Goal: Transaction & Acquisition: Purchase product/service

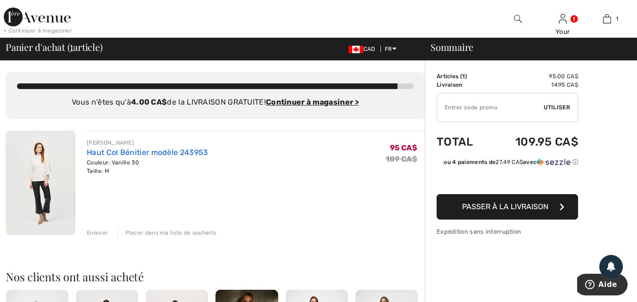
click at [100, 154] on link "Haut Col Bénitier modèle 243953" at bounding box center [147, 152] width 121 height 9
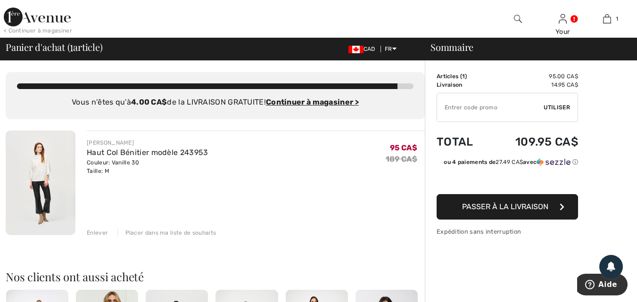
click at [510, 204] on span "Passer à la livraison" at bounding box center [505, 206] width 86 height 9
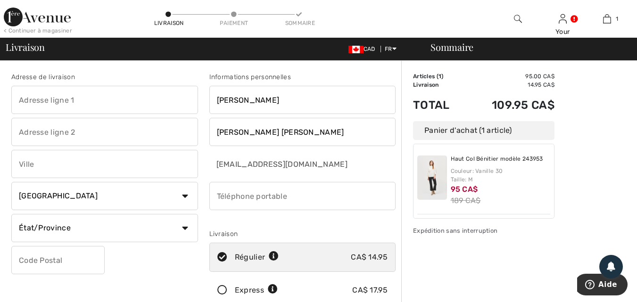
click at [72, 89] on input "text" at bounding box center [104, 100] width 187 height 28
type input "661 A boul. des Mille Iles"
type input "Laval"
select select "QC"
type input "H7J 1A7"
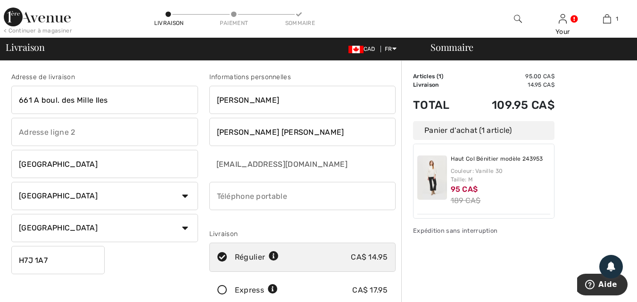
type input "5148096637"
type input "H7J1A7"
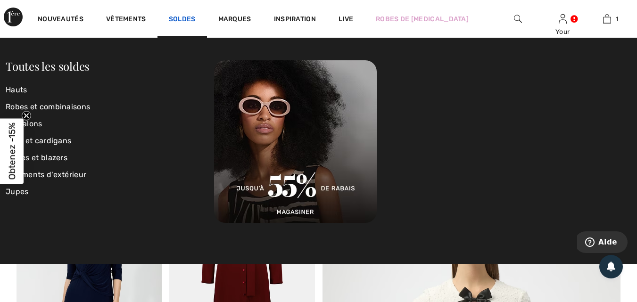
click at [182, 19] on link "Soldes" at bounding box center [182, 20] width 27 height 10
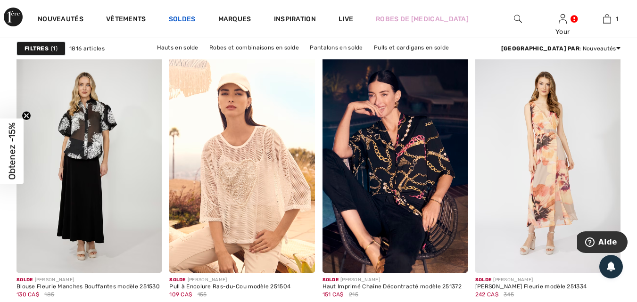
scroll to position [943, 0]
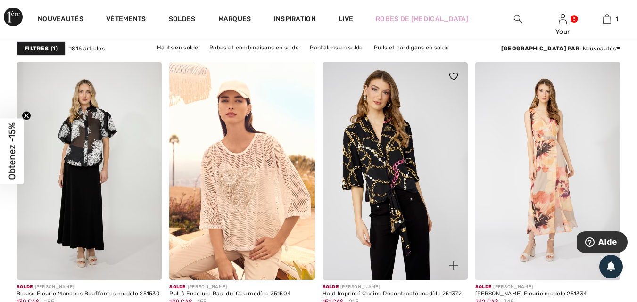
click at [435, 163] on img at bounding box center [395, 171] width 145 height 218
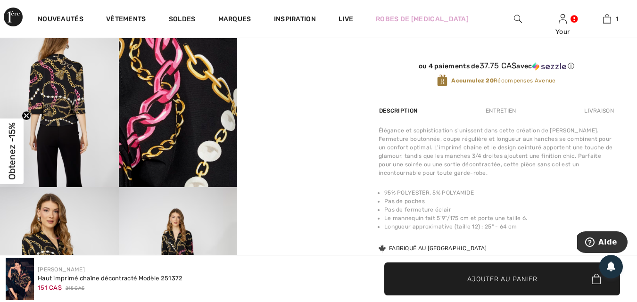
scroll to position [377, 0]
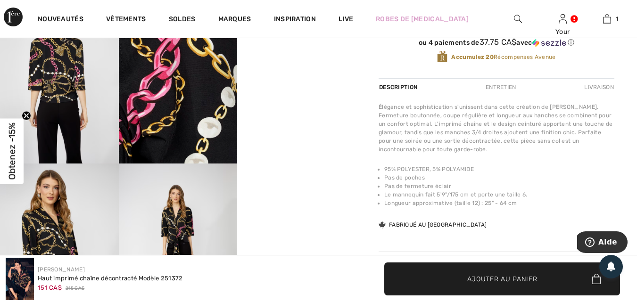
click at [290, 45] on video "Your browser does not support the video tag." at bounding box center [296, 15] width 119 height 59
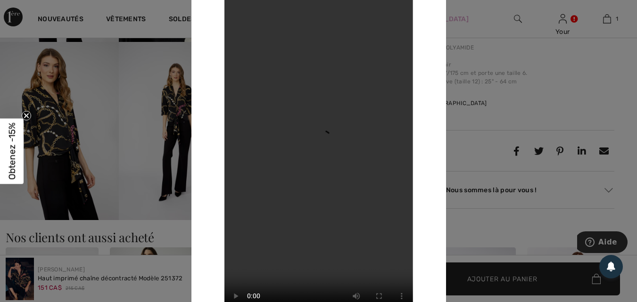
scroll to position [425, 0]
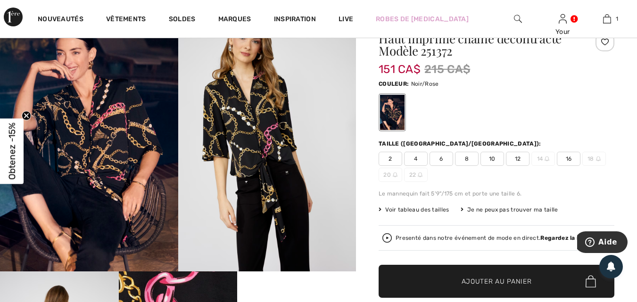
scroll to position [94, 0]
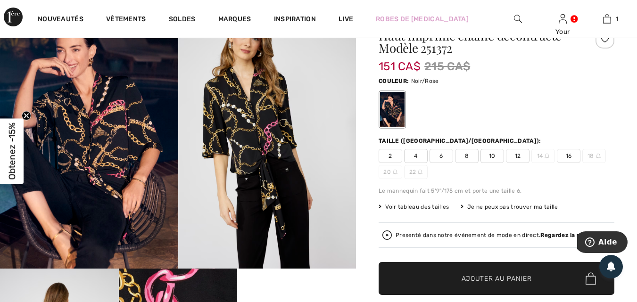
click at [426, 207] on span "Voir tableau des tailles" at bounding box center [414, 207] width 71 height 8
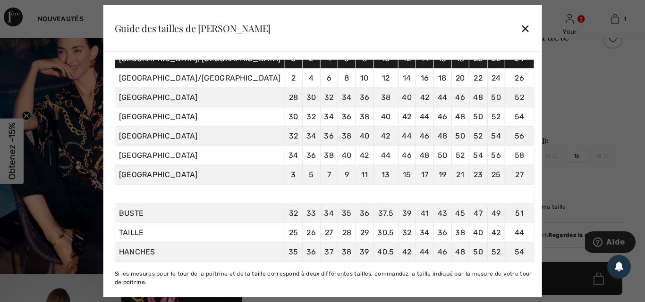
click at [520, 26] on div "✕" at bounding box center [525, 28] width 10 height 20
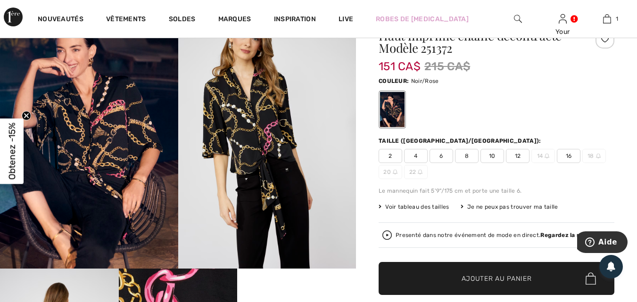
click at [498, 156] on span "10" at bounding box center [493, 156] width 24 height 14
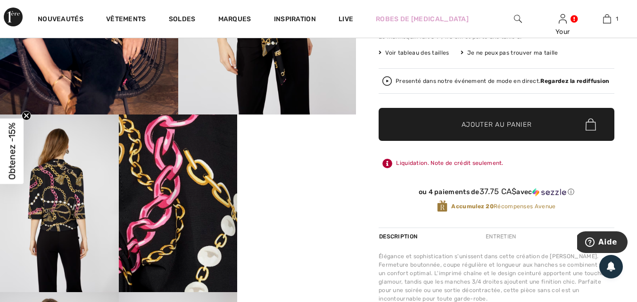
scroll to position [283, 0]
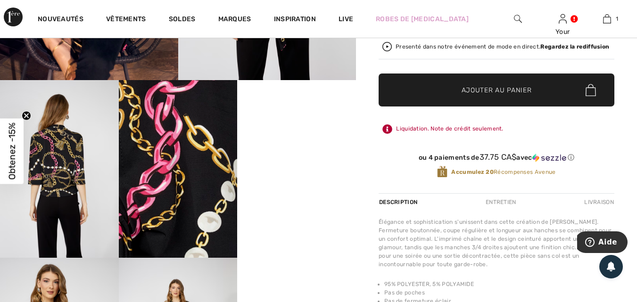
click at [520, 95] on span "✔ Ajouté au panier Ajouter au panier" at bounding box center [497, 90] width 236 height 33
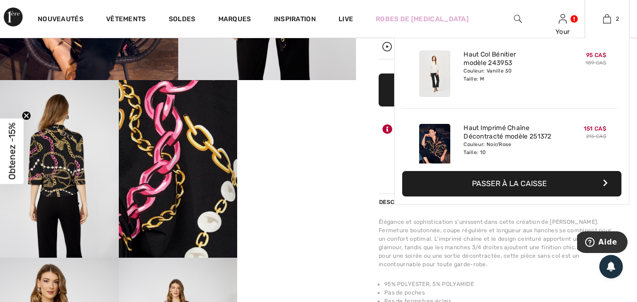
scroll to position [0, 0]
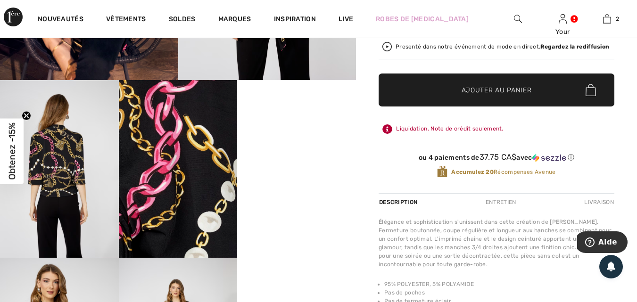
click at [51, 180] on img at bounding box center [59, 169] width 119 height 178
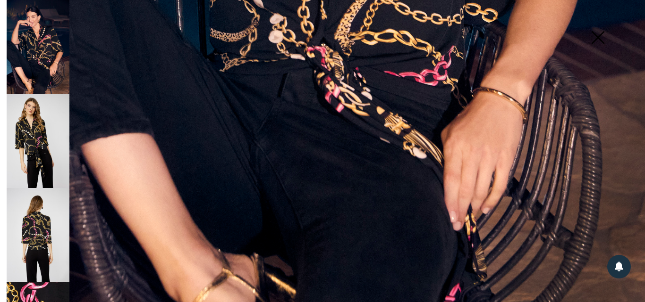
scroll to position [654, 0]
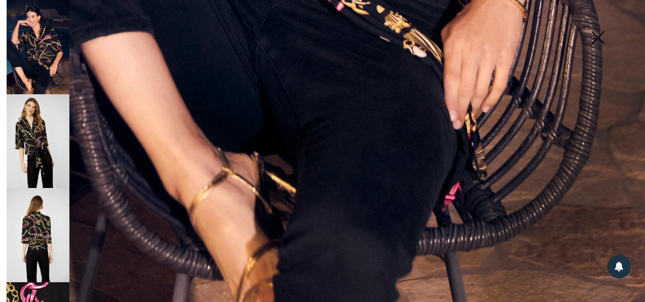
click at [38, 232] on img at bounding box center [38, 235] width 63 height 94
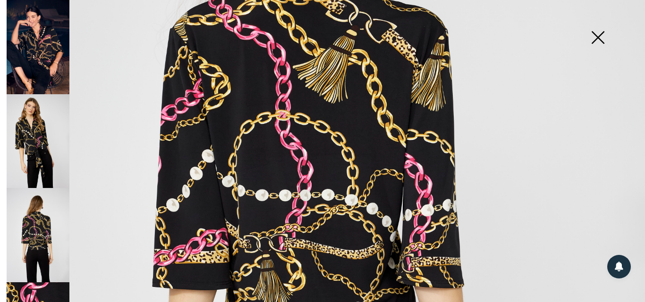
scroll to position [229, 0]
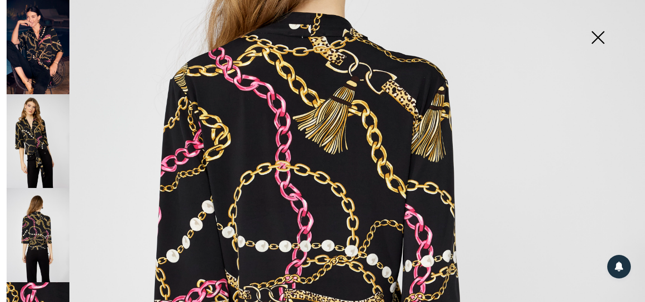
click at [598, 34] on img at bounding box center [597, 38] width 47 height 49
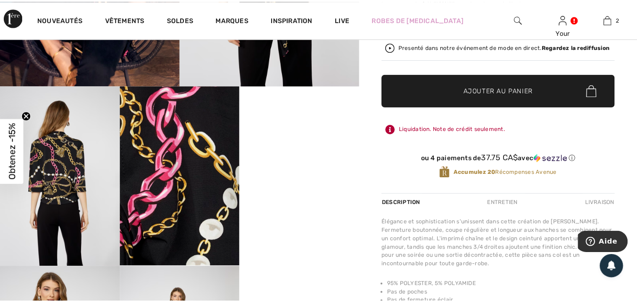
scroll to position [283, 0]
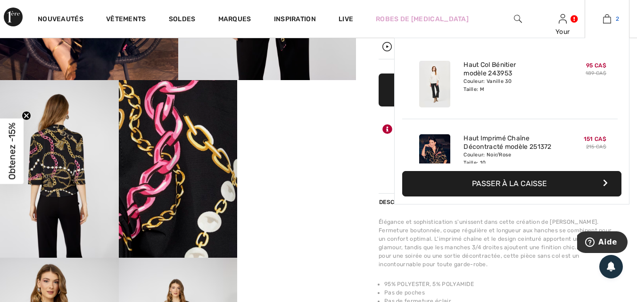
click at [602, 18] on link "2" at bounding box center [608, 18] width 44 height 11
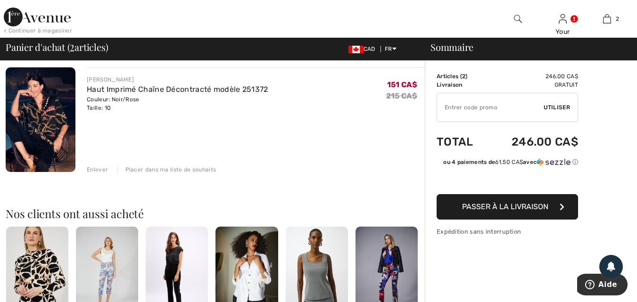
scroll to position [142, 0]
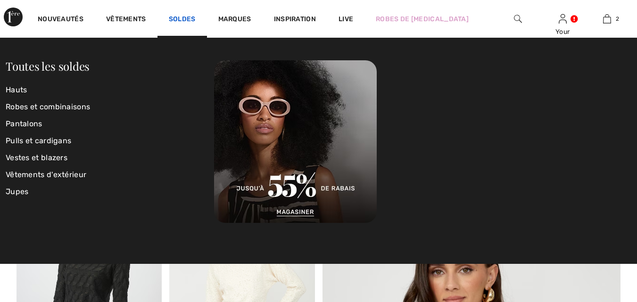
click at [188, 17] on link "Soldes" at bounding box center [182, 20] width 27 height 10
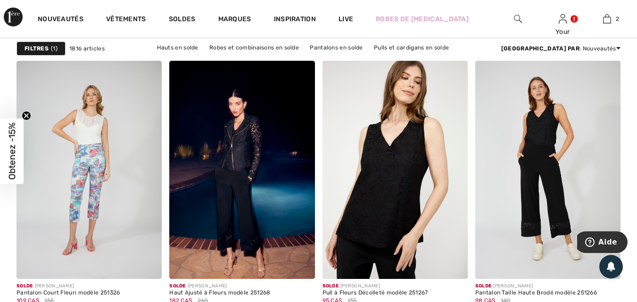
scroll to position [1321, 0]
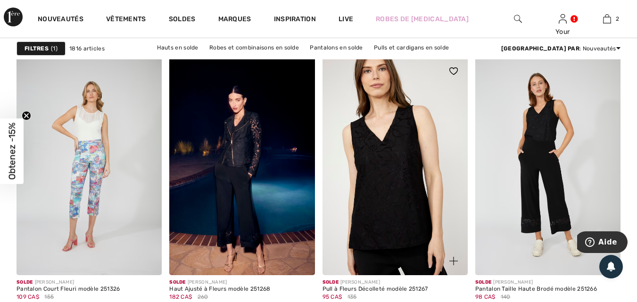
click at [378, 213] on img at bounding box center [395, 166] width 145 height 218
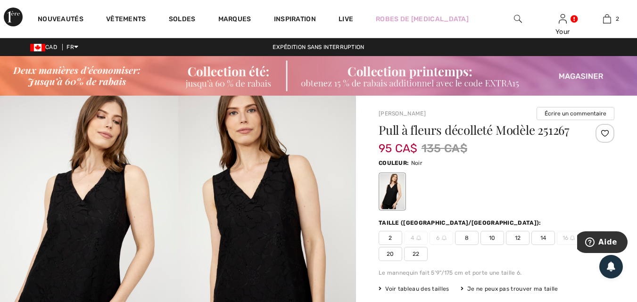
click at [93, 244] on img at bounding box center [89, 229] width 178 height 267
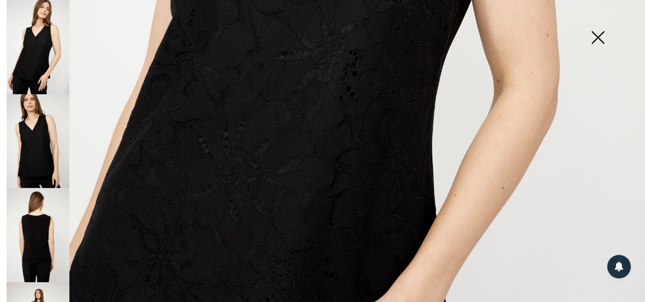
scroll to position [330, 0]
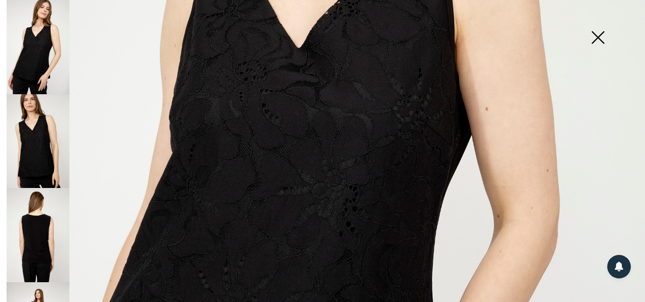
click at [42, 235] on img at bounding box center [38, 235] width 63 height 94
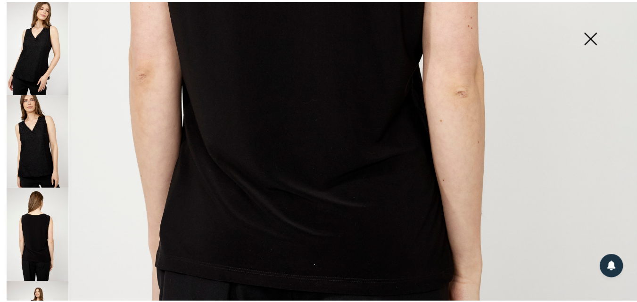
scroll to position [236, 0]
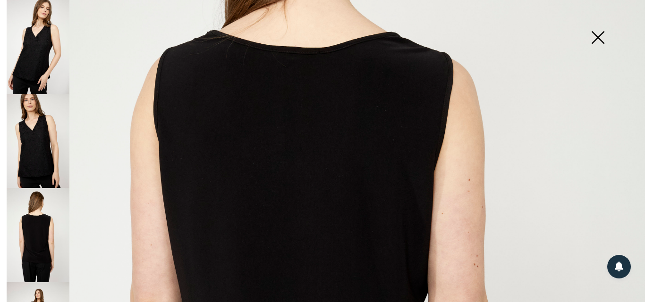
click at [40, 71] on img at bounding box center [38, 47] width 63 height 94
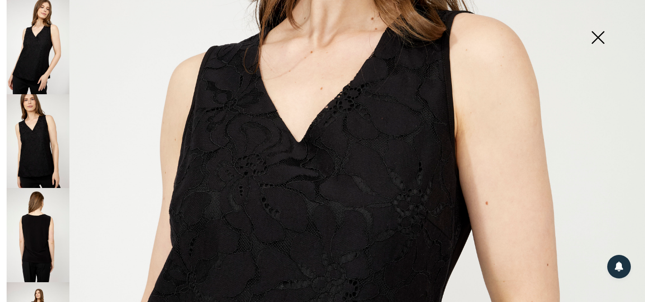
click at [597, 37] on img at bounding box center [597, 38] width 47 height 49
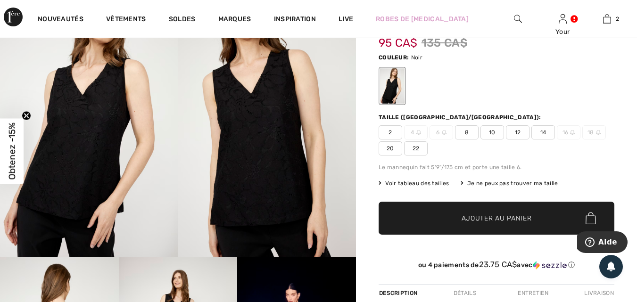
scroll to position [142, 0]
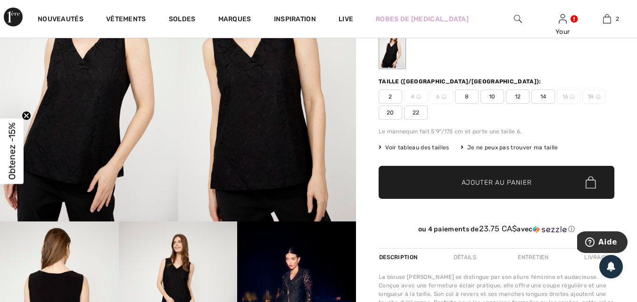
click at [405, 145] on span "Voir tableau des tailles" at bounding box center [414, 147] width 71 height 8
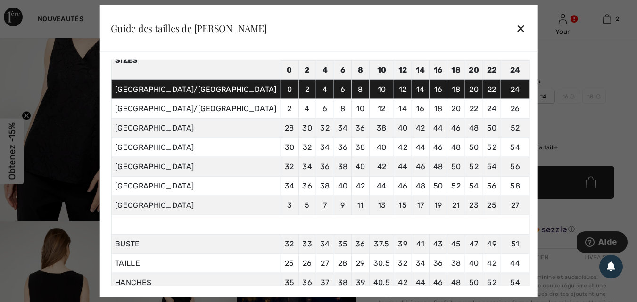
scroll to position [94, 0]
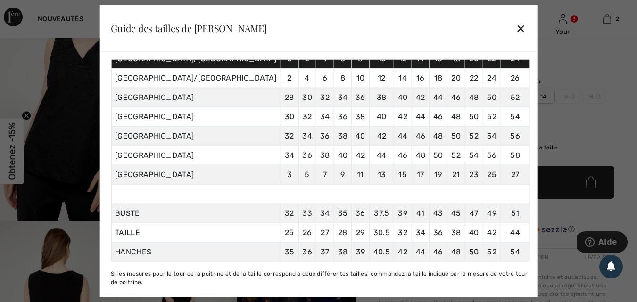
click at [516, 25] on div "✕" at bounding box center [521, 28] width 10 height 20
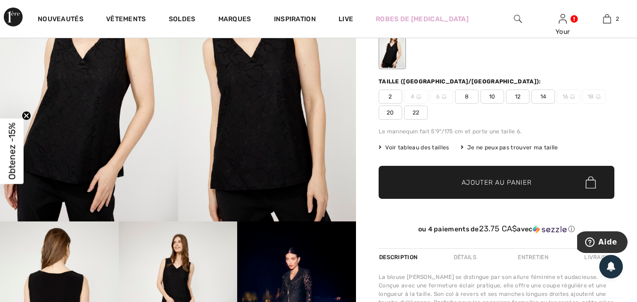
click at [493, 96] on span "10" at bounding box center [493, 97] width 24 height 14
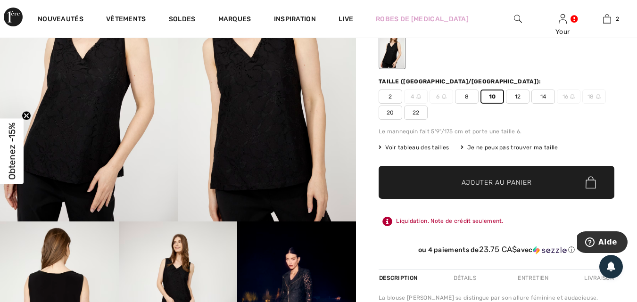
click at [496, 187] on span "Ajouter au panier" at bounding box center [497, 183] width 70 height 10
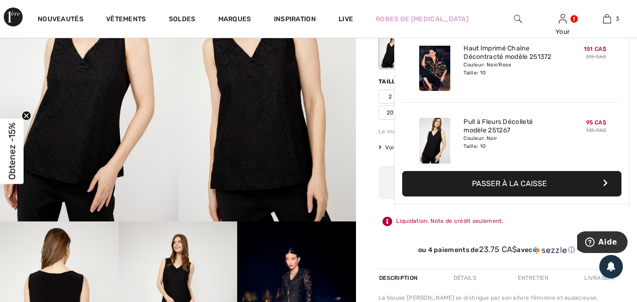
scroll to position [103, 0]
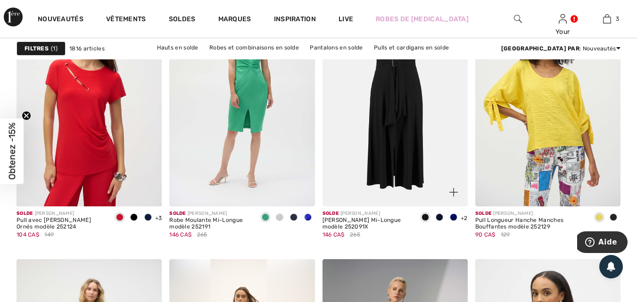
scroll to position [3492, 0]
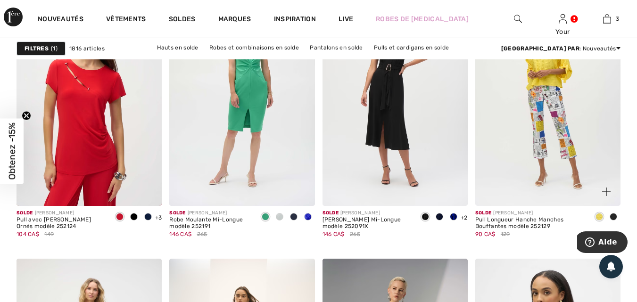
click at [543, 137] on img at bounding box center [548, 97] width 145 height 218
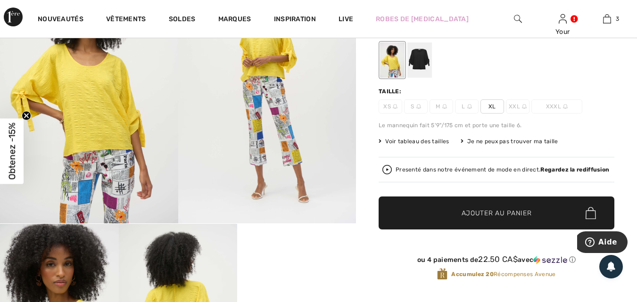
scroll to position [142, 0]
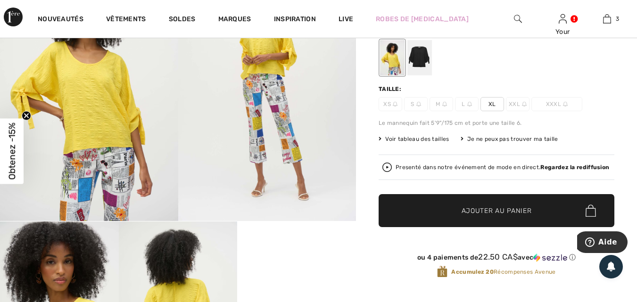
click at [406, 137] on span "Voir tableau des tailles" at bounding box center [414, 139] width 71 height 8
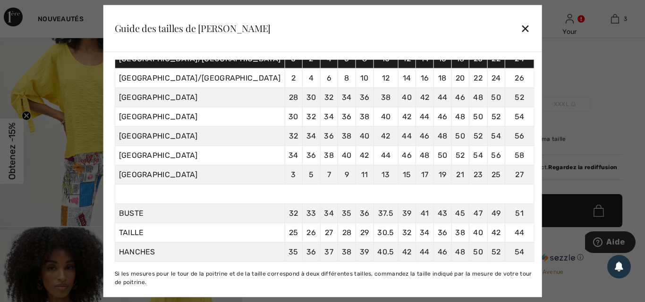
scroll to position [119, 0]
click at [520, 27] on div "✕" at bounding box center [525, 28] width 10 height 20
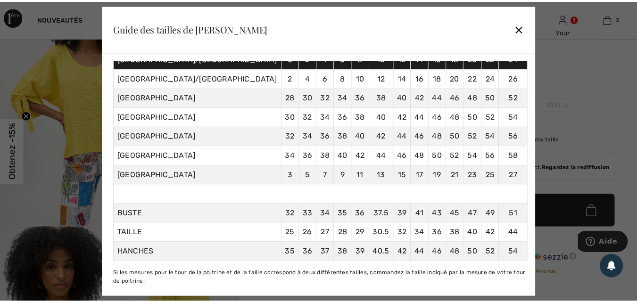
scroll to position [142, 0]
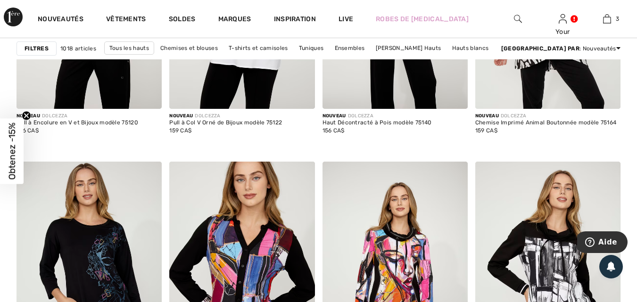
scroll to position [3067, 0]
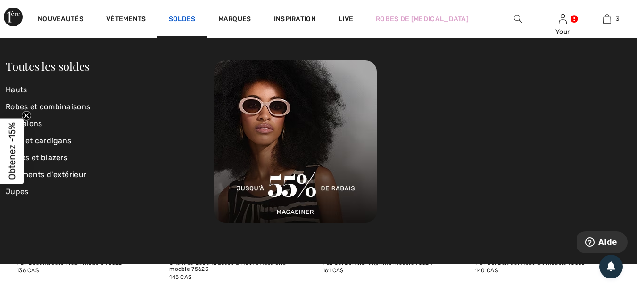
click at [176, 18] on link "Soldes" at bounding box center [182, 20] width 27 height 10
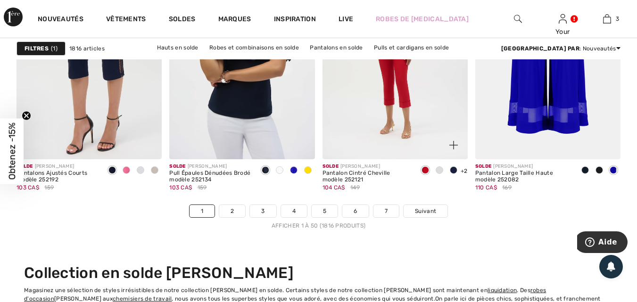
scroll to position [4058, 0]
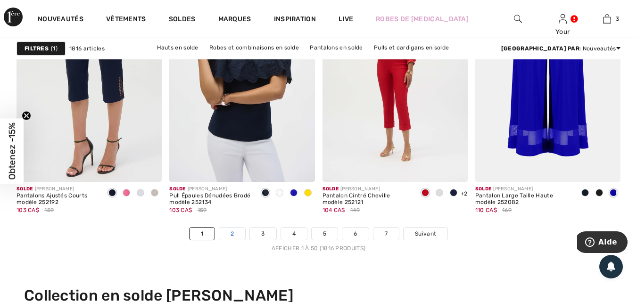
click at [240, 233] on link "2" at bounding box center [232, 234] width 26 height 12
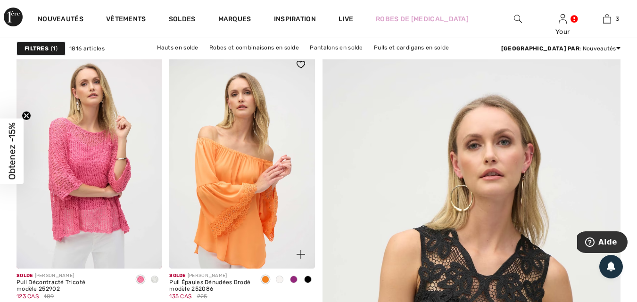
click at [282, 278] on span at bounding box center [280, 280] width 8 height 8
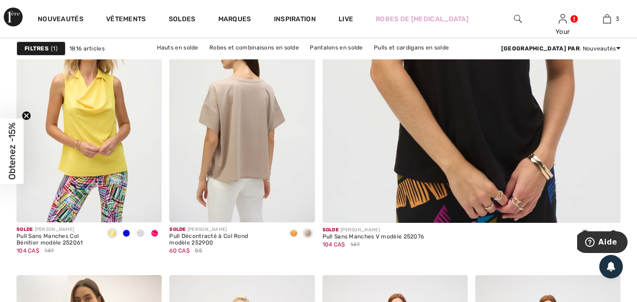
scroll to position [472, 0]
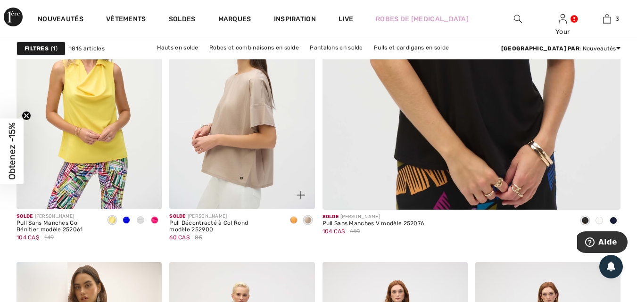
click at [293, 219] on span at bounding box center [294, 221] width 8 height 8
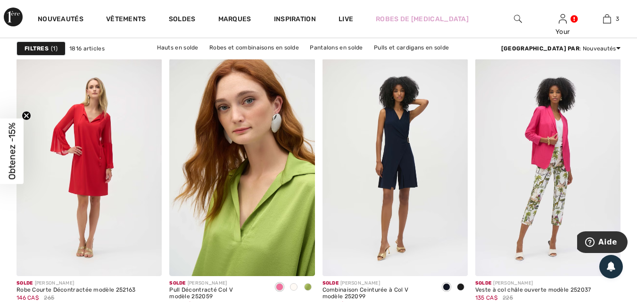
scroll to position [4011, 0]
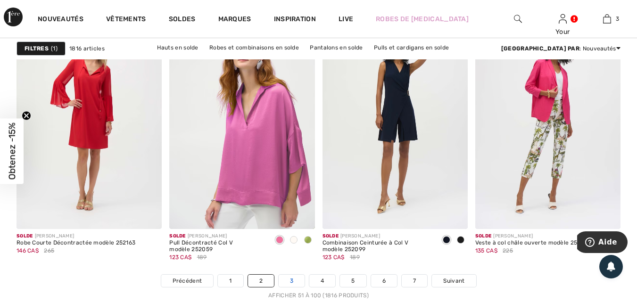
click at [295, 279] on link "3" at bounding box center [292, 281] width 26 height 12
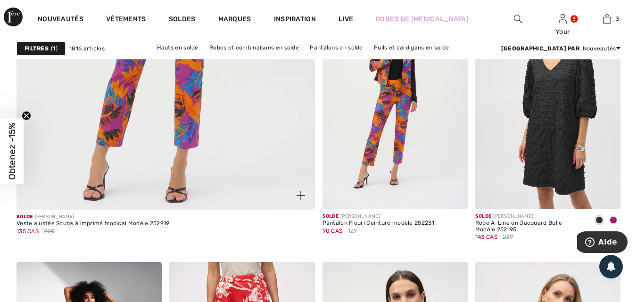
scroll to position [2595, 0]
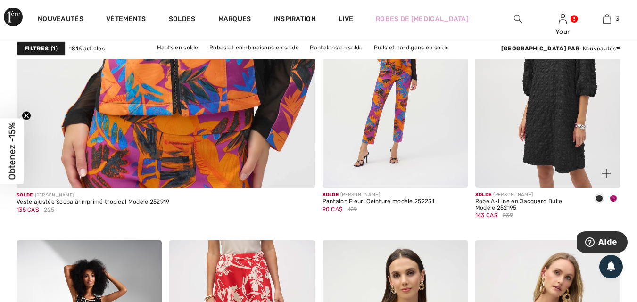
click at [615, 196] on span at bounding box center [614, 199] width 8 height 8
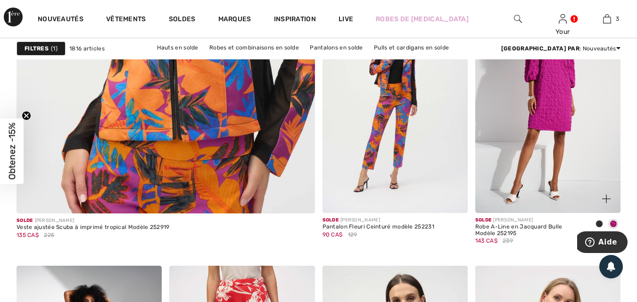
scroll to position [2548, 0]
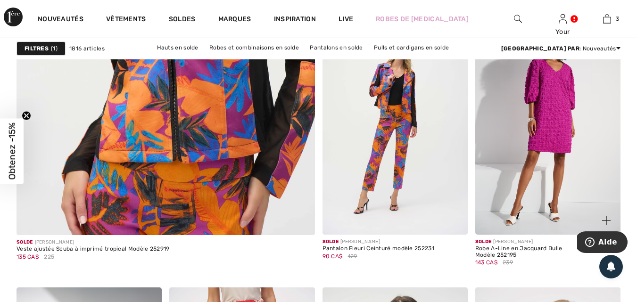
click at [524, 214] on img at bounding box center [548, 126] width 145 height 218
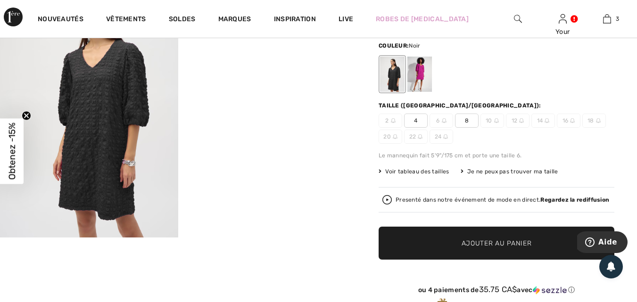
scroll to position [142, 0]
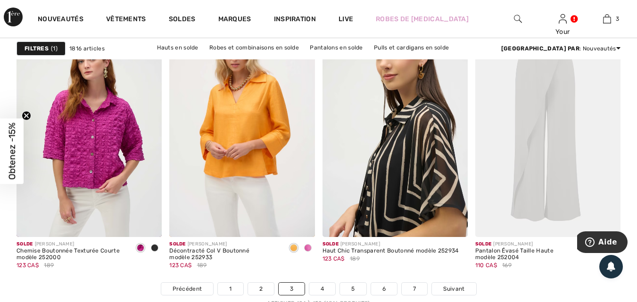
scroll to position [4011, 0]
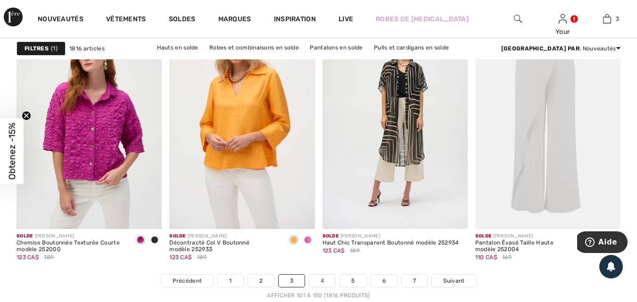
click at [322, 281] on link "4" at bounding box center [323, 281] width 26 height 12
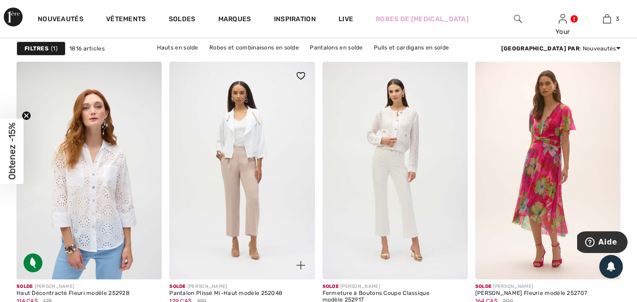
scroll to position [991, 0]
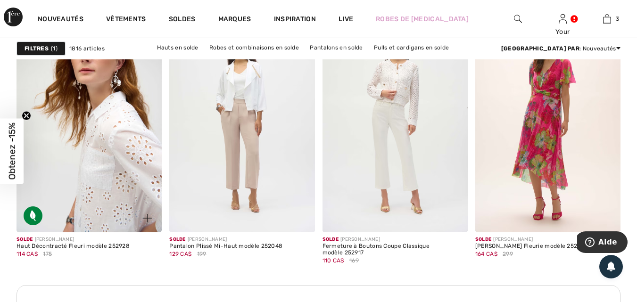
click at [70, 195] on img at bounding box center [89, 124] width 145 height 218
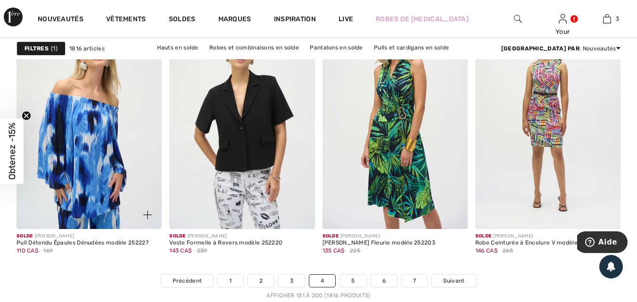
scroll to position [4199, 0]
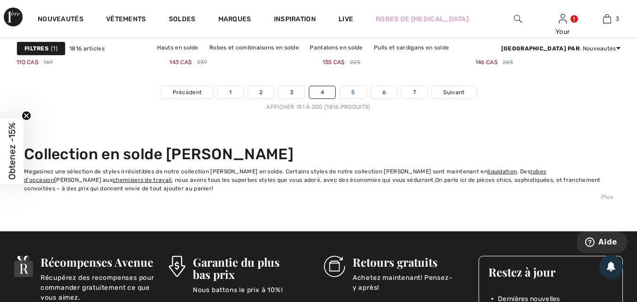
click at [356, 94] on link "5" at bounding box center [353, 92] width 26 height 12
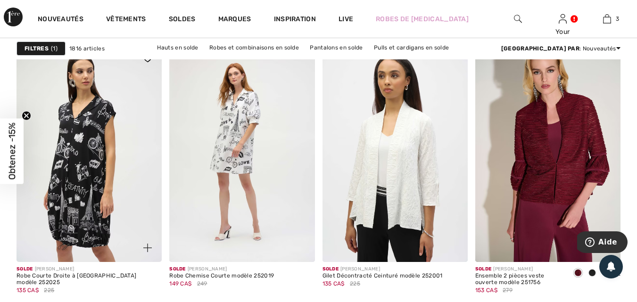
scroll to position [1604, 0]
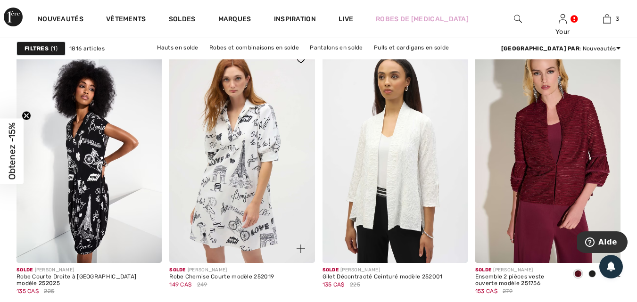
click at [216, 161] on img at bounding box center [241, 154] width 145 height 218
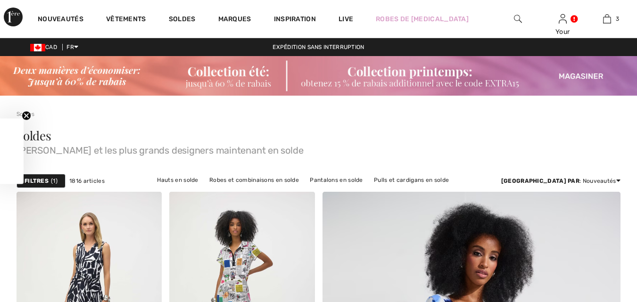
scroll to position [1604, 0]
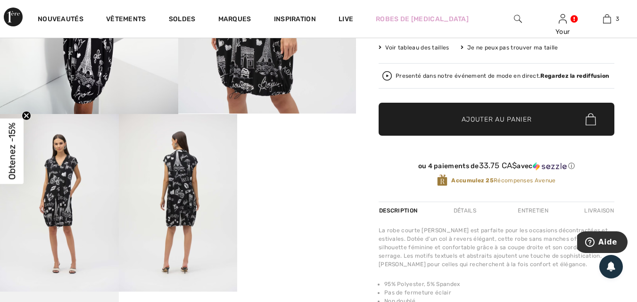
scroll to position [94, 0]
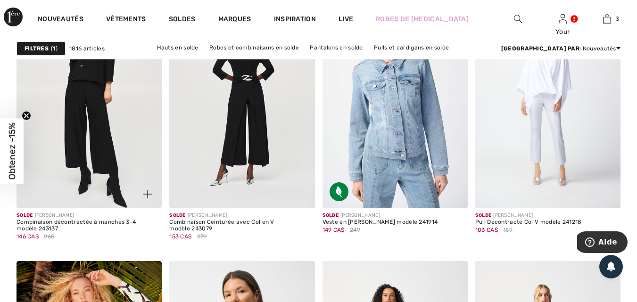
scroll to position [3492, 0]
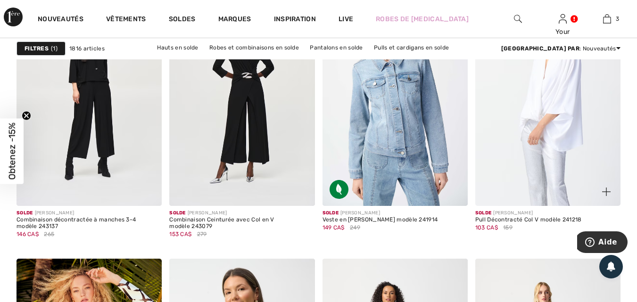
click at [513, 169] on img at bounding box center [548, 97] width 145 height 218
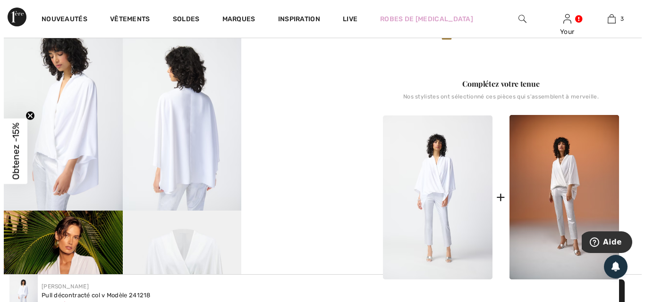
scroll to position [47, 0]
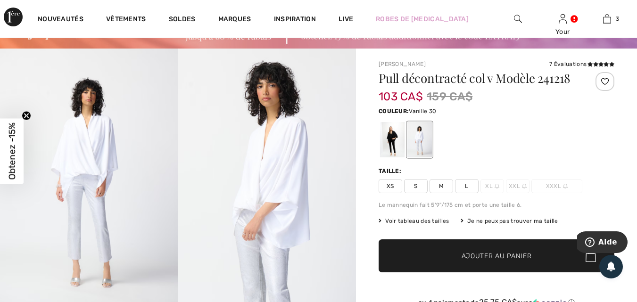
click at [89, 168] on img at bounding box center [89, 182] width 178 height 267
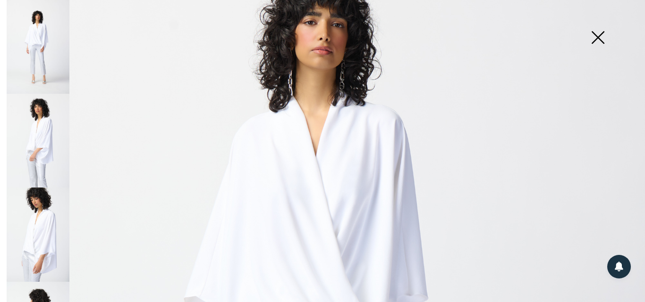
scroll to position [0, 0]
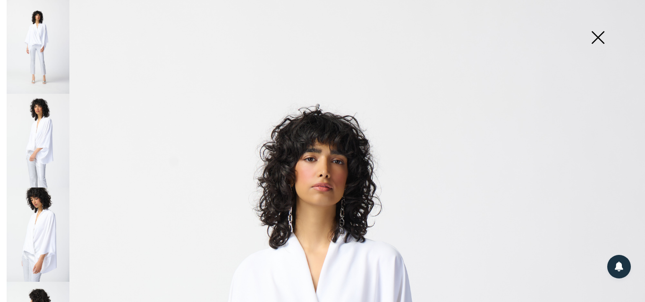
click at [42, 127] on img at bounding box center [38, 141] width 63 height 94
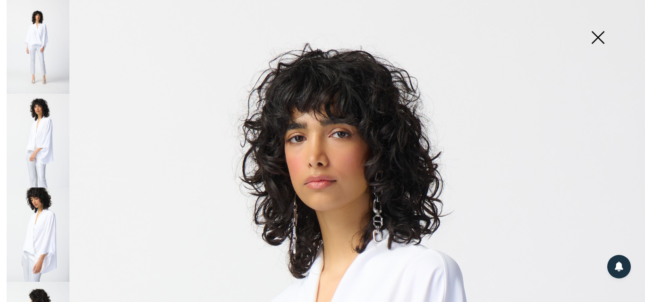
click at [38, 58] on img at bounding box center [38, 47] width 63 height 94
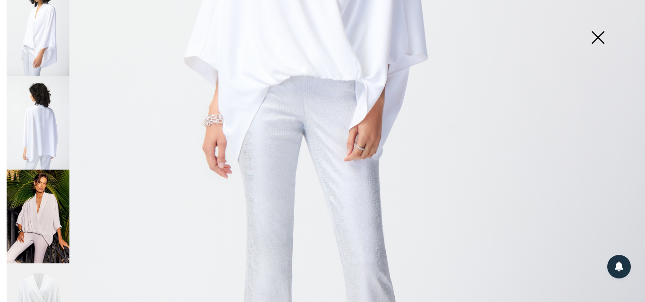
scroll to position [236, 0]
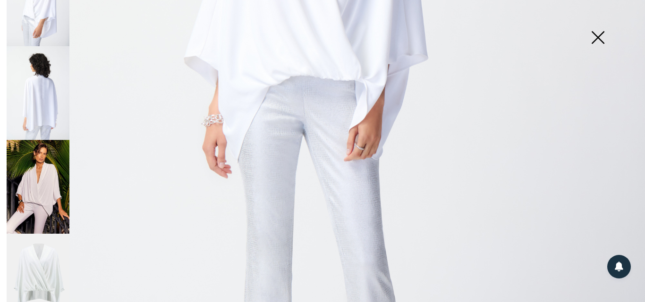
click at [33, 191] on img at bounding box center [38, 187] width 63 height 94
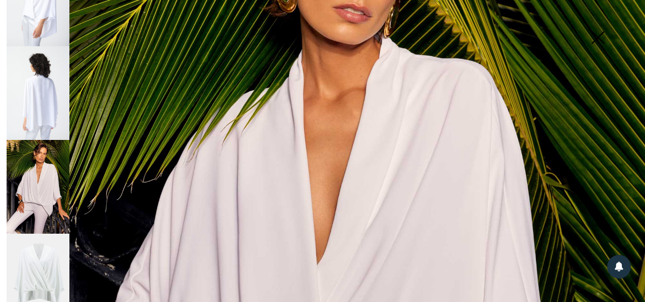
scroll to position [0, 0]
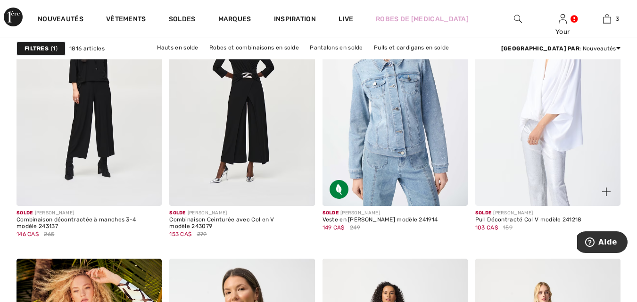
click at [526, 140] on img at bounding box center [548, 97] width 145 height 218
click at [523, 139] on img at bounding box center [548, 97] width 145 height 218
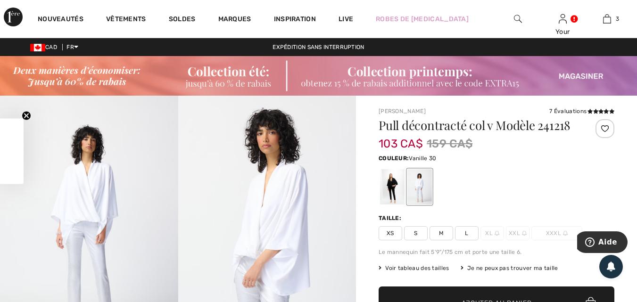
scroll to position [94, 0]
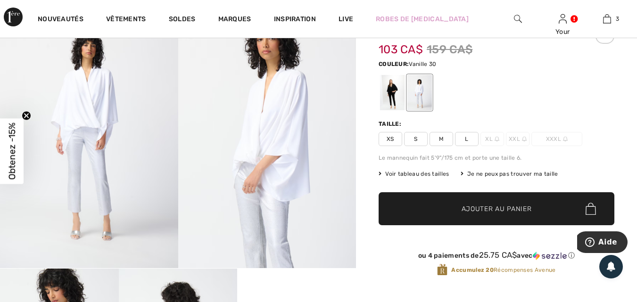
click at [406, 170] on span "Voir tableau des tailles" at bounding box center [414, 174] width 71 height 8
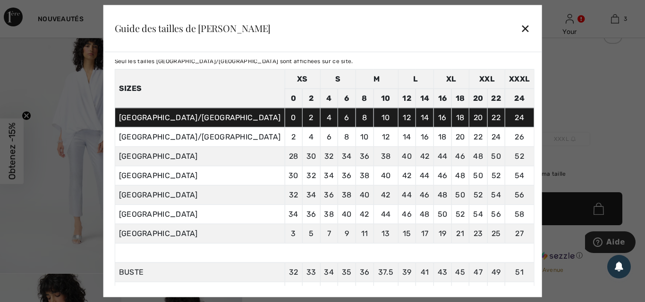
scroll to position [25, 0]
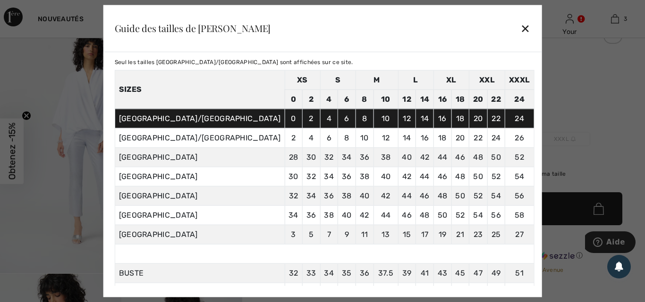
click at [520, 27] on div "✕" at bounding box center [525, 28] width 10 height 20
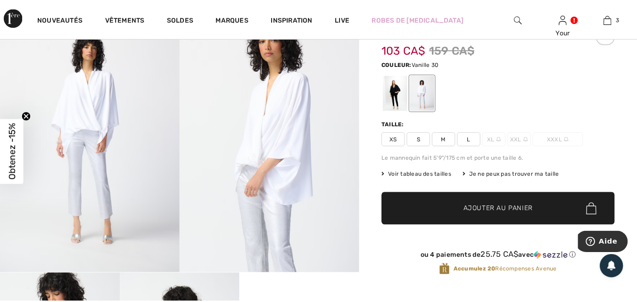
scroll to position [94, 0]
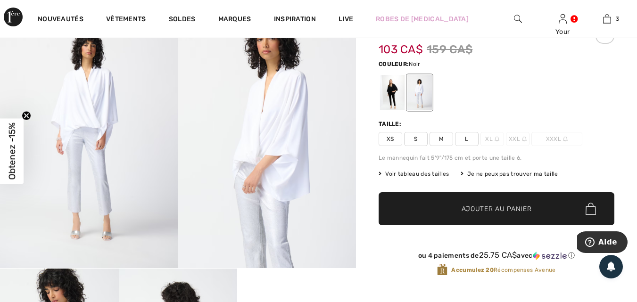
click at [393, 92] on div at bounding box center [392, 92] width 25 height 35
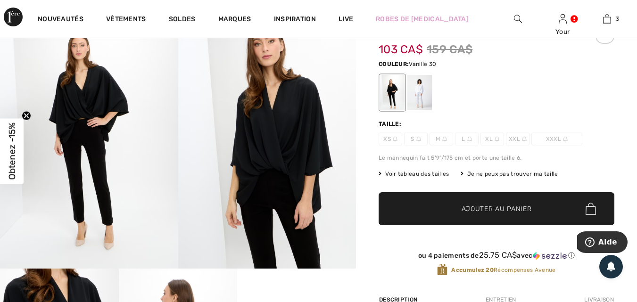
click at [418, 87] on div at bounding box center [420, 92] width 25 height 35
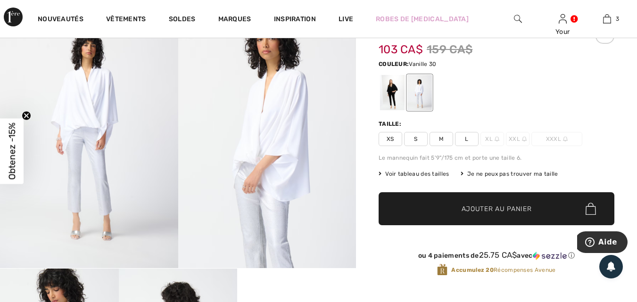
click at [444, 137] on span "M" at bounding box center [442, 139] width 24 height 14
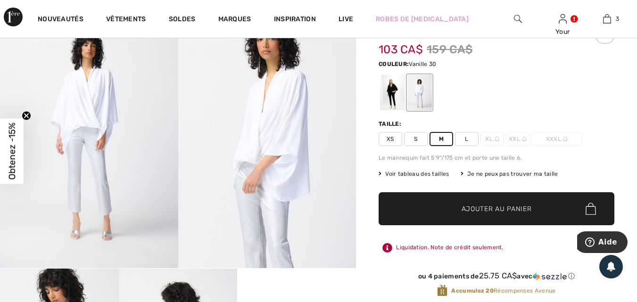
click at [460, 207] on span "✔ Ajouté au panier" at bounding box center [483, 209] width 74 height 10
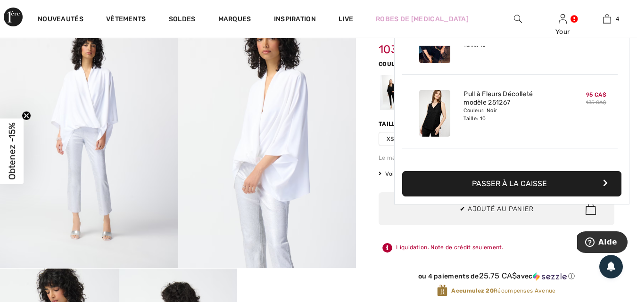
scroll to position [176, 0]
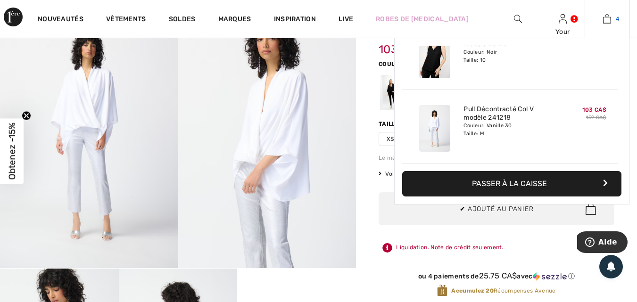
click at [608, 14] on img at bounding box center [607, 18] width 8 height 11
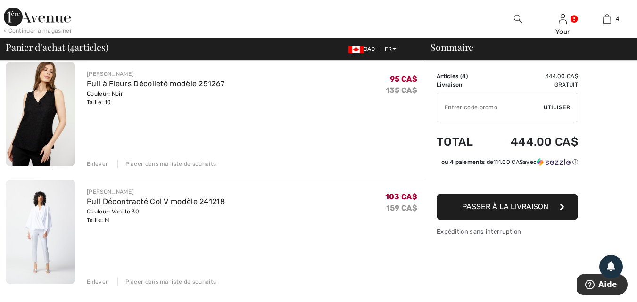
scroll to position [283, 0]
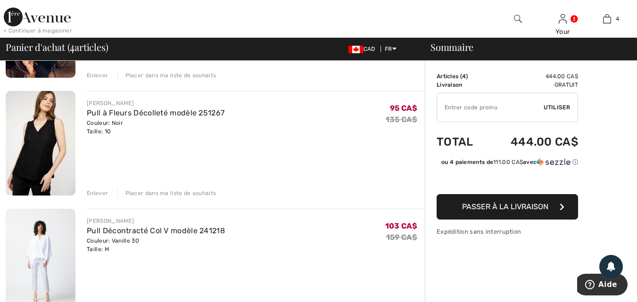
click at [93, 191] on div "Enlever" at bounding box center [97, 193] width 21 height 8
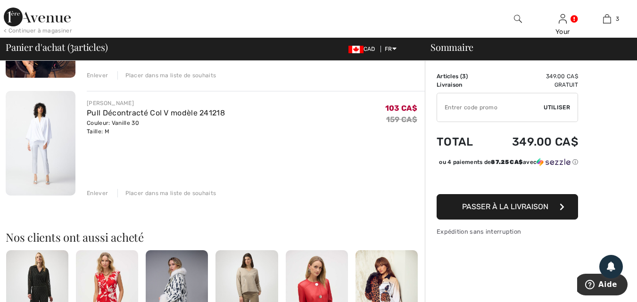
click at [94, 193] on div "Enlever" at bounding box center [97, 193] width 21 height 8
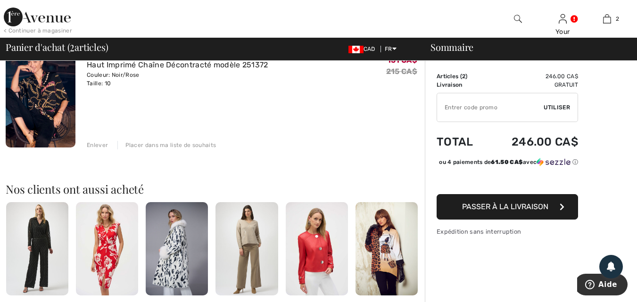
scroll to position [47, 0]
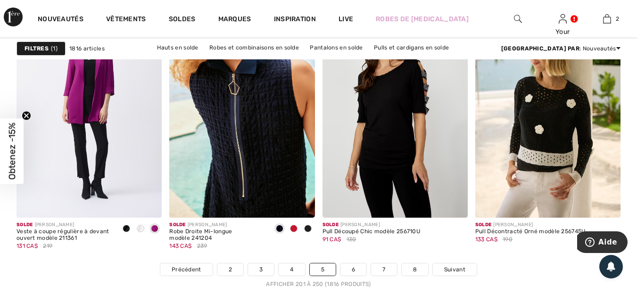
scroll to position [4152, 0]
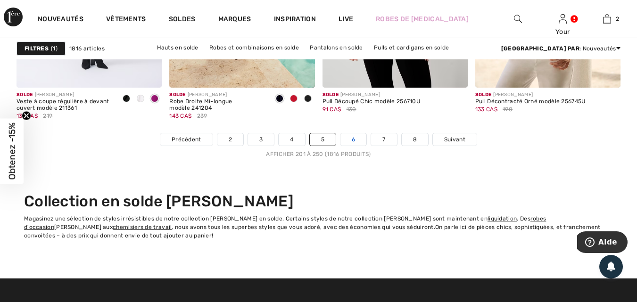
click at [349, 140] on link "6" at bounding box center [354, 140] width 26 height 12
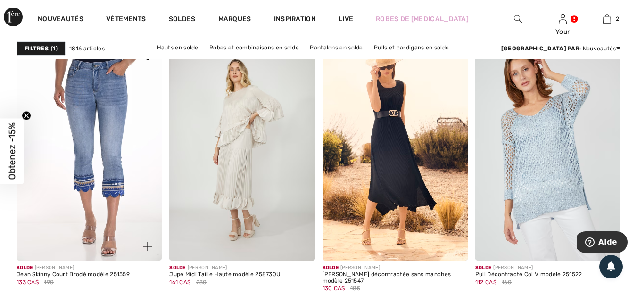
scroll to position [1321, 0]
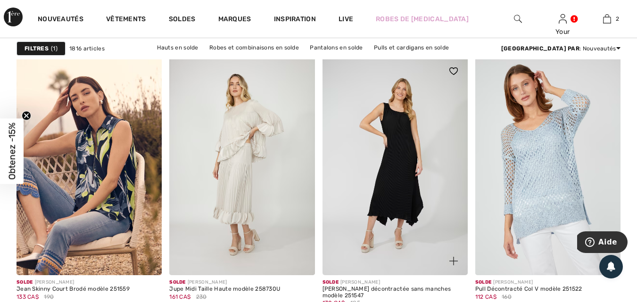
click at [387, 178] on img at bounding box center [395, 166] width 145 height 218
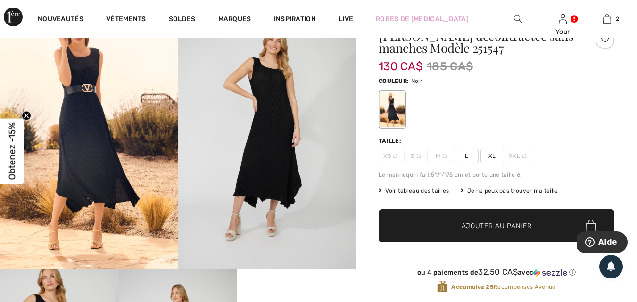
click at [407, 189] on span "Voir tableau des tailles" at bounding box center [414, 191] width 71 height 8
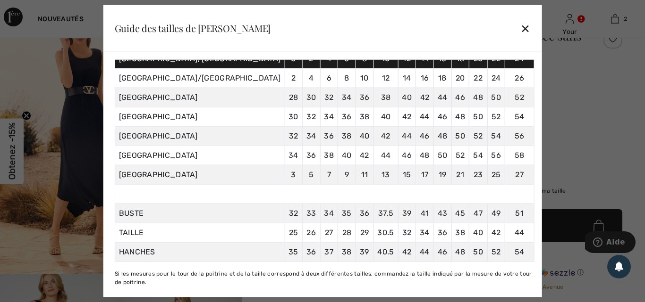
scroll to position [119, 0]
click at [520, 27] on div "✕" at bounding box center [525, 28] width 10 height 20
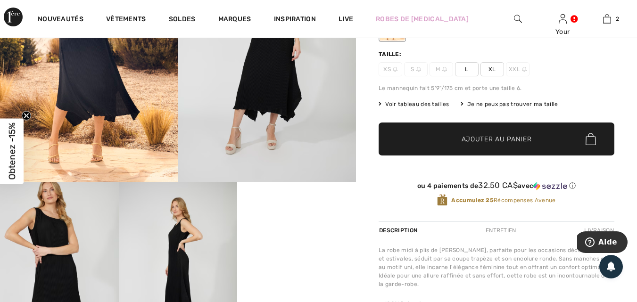
scroll to position [283, 0]
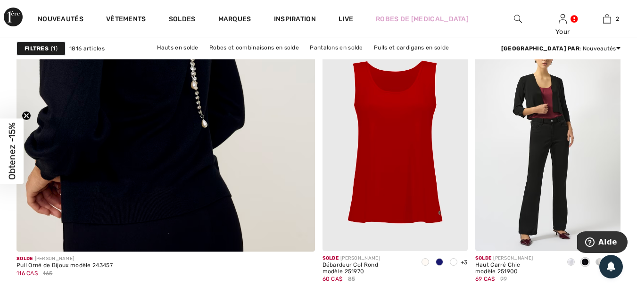
scroll to position [2548, 0]
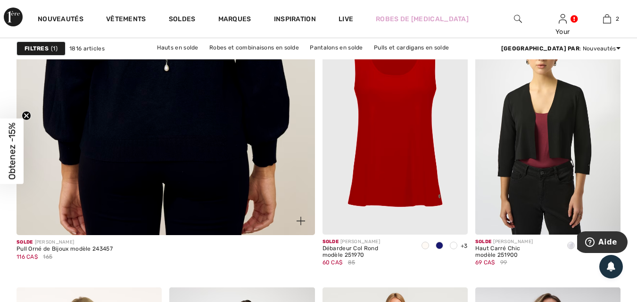
click at [133, 168] on img at bounding box center [166, 14] width 358 height 537
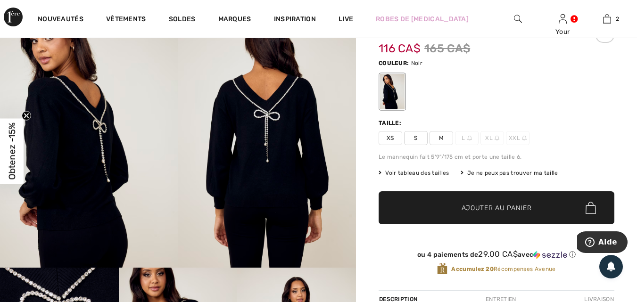
scroll to position [94, 0]
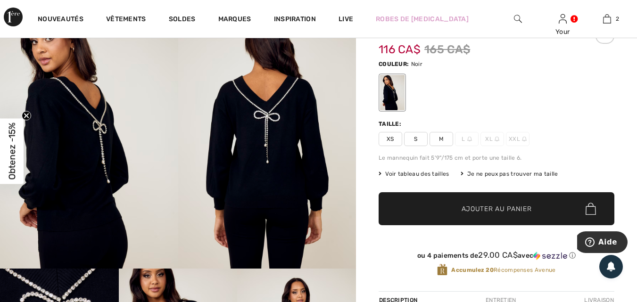
click at [273, 116] on img at bounding box center [267, 134] width 178 height 267
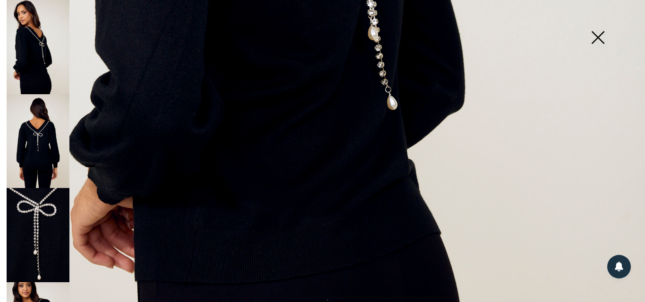
scroll to position [613, 0]
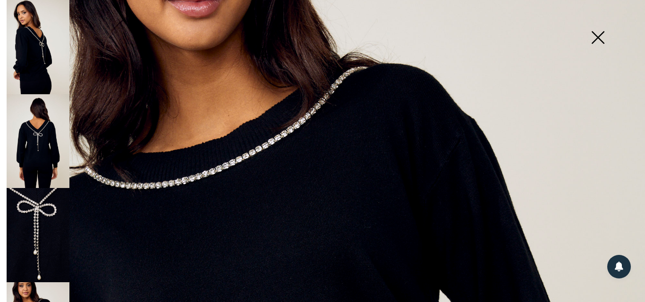
scroll to position [94, 0]
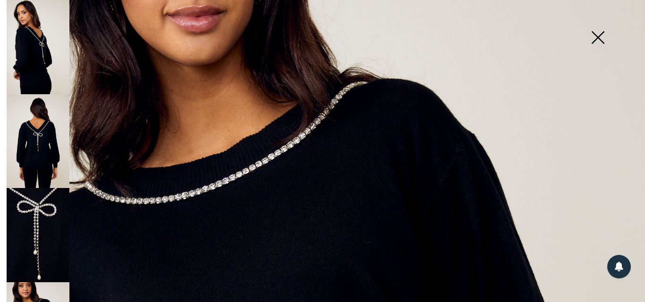
click at [599, 38] on img at bounding box center [597, 38] width 47 height 49
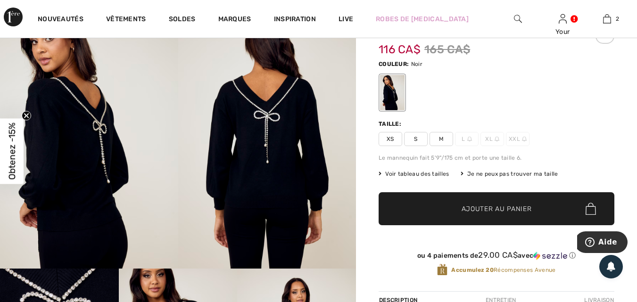
click at [446, 136] on span "M" at bounding box center [442, 139] width 24 height 14
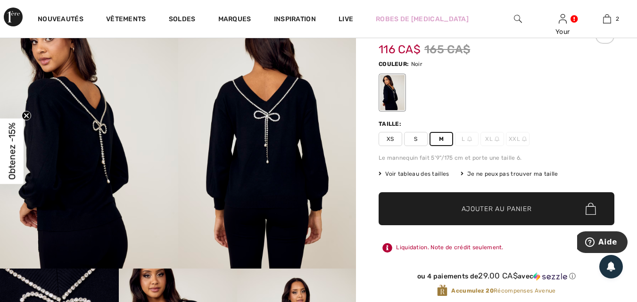
click at [483, 208] on span "Ajouter au panier" at bounding box center [497, 209] width 70 height 10
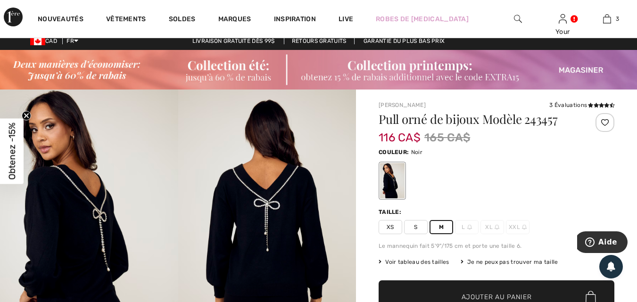
scroll to position [0, 0]
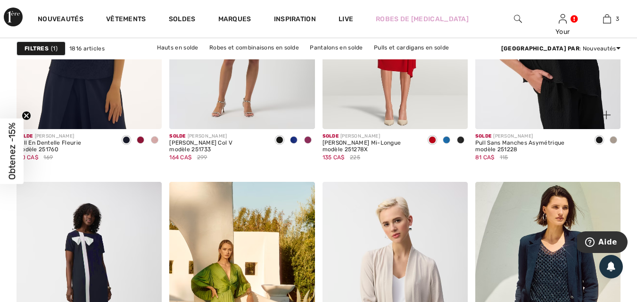
scroll to position [2925, 0]
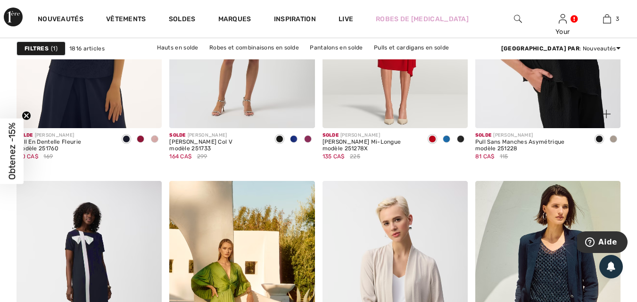
click at [614, 137] on span at bounding box center [614, 139] width 8 height 8
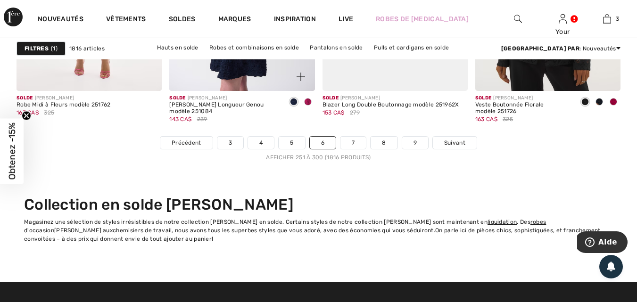
scroll to position [4152, 0]
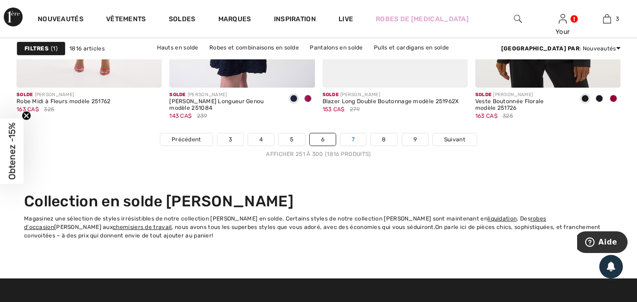
click at [353, 140] on link "7" at bounding box center [353, 140] width 25 height 12
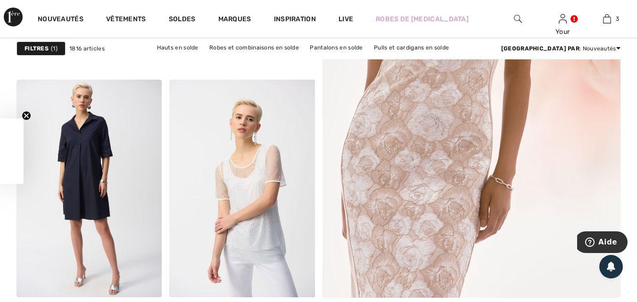
scroll to position [425, 0]
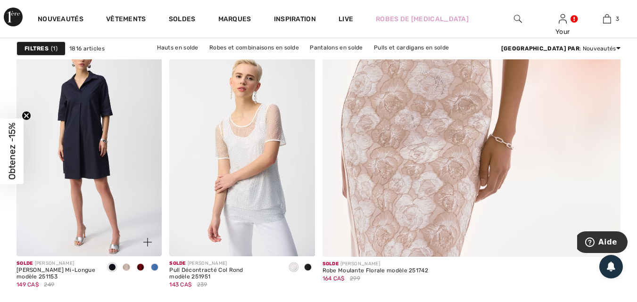
click at [156, 266] on span at bounding box center [155, 268] width 8 height 8
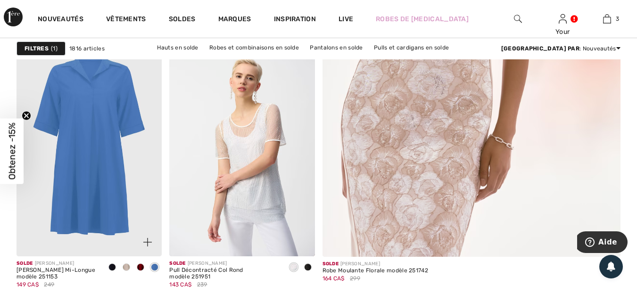
click at [143, 268] on span at bounding box center [141, 268] width 8 height 8
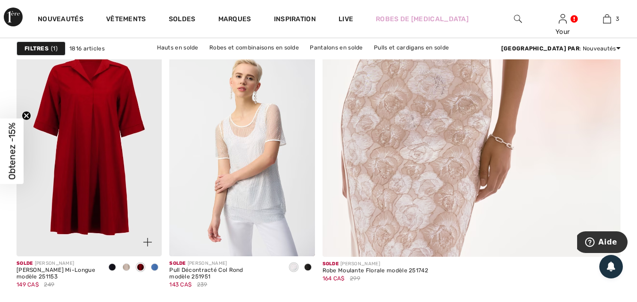
click at [127, 267] on span at bounding box center [127, 268] width 8 height 8
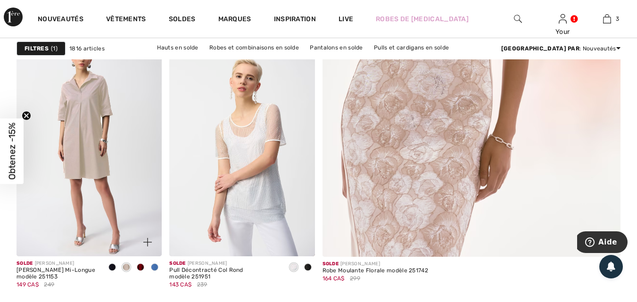
click at [111, 268] on span at bounding box center [113, 268] width 8 height 8
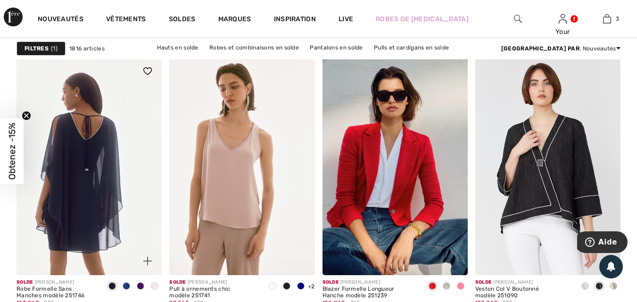
scroll to position [1368, 0]
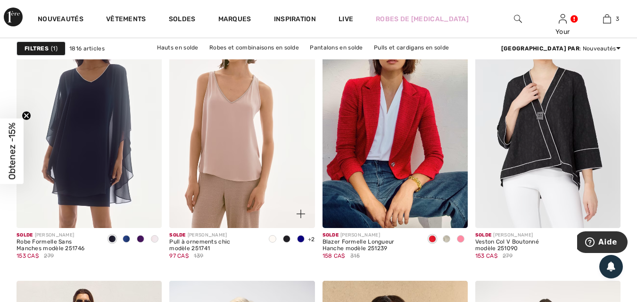
click at [273, 238] on span at bounding box center [273, 239] width 8 height 8
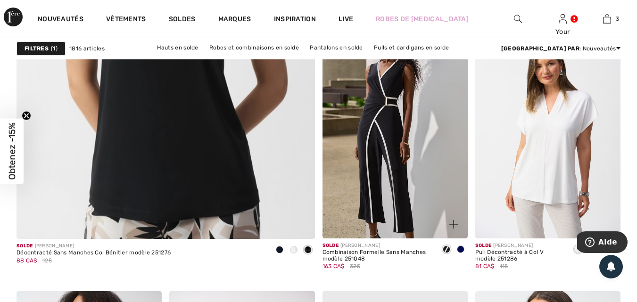
scroll to position [2548, 0]
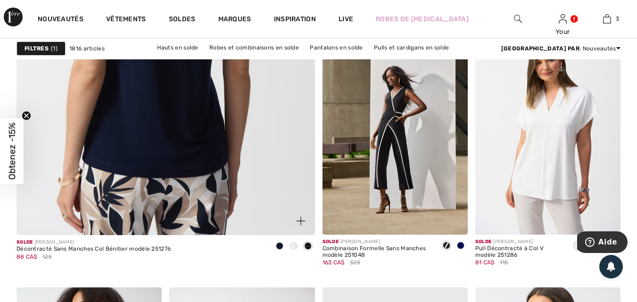
click at [220, 178] on img at bounding box center [166, 14] width 358 height 537
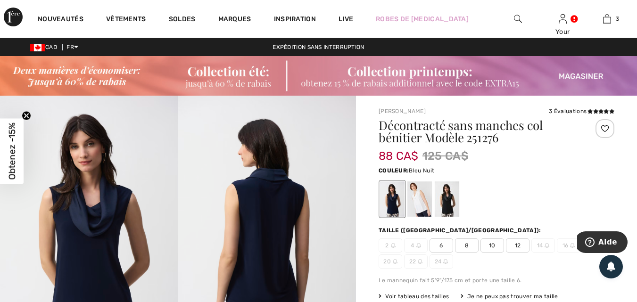
click at [392, 197] on div at bounding box center [392, 199] width 25 height 35
click at [450, 203] on div at bounding box center [447, 199] width 25 height 35
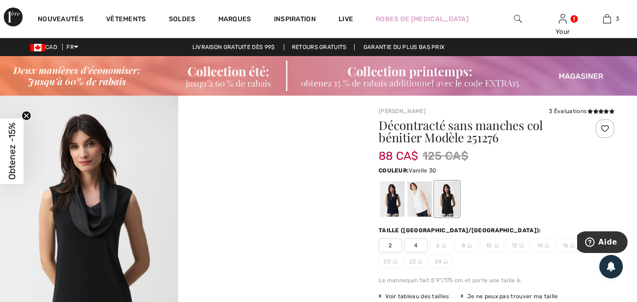
click at [417, 198] on div at bounding box center [420, 199] width 25 height 35
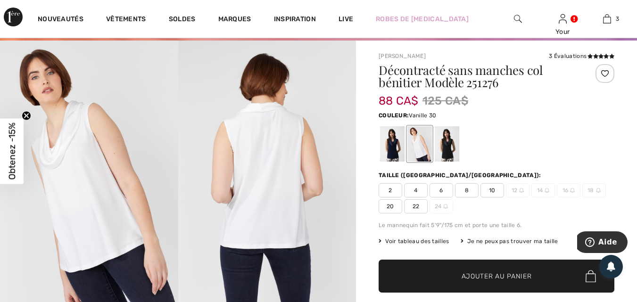
scroll to position [47, 0]
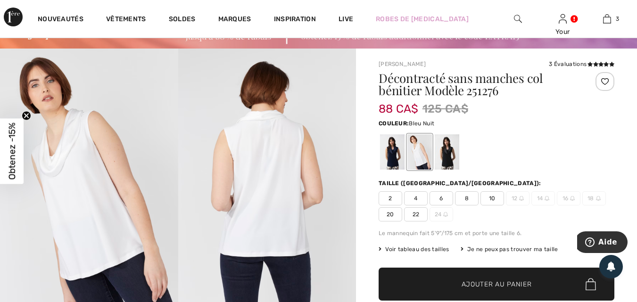
click at [401, 157] on div at bounding box center [392, 152] width 25 height 35
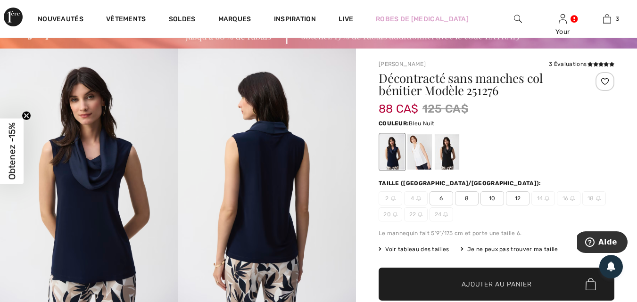
click at [500, 199] on span "10" at bounding box center [493, 199] width 24 height 14
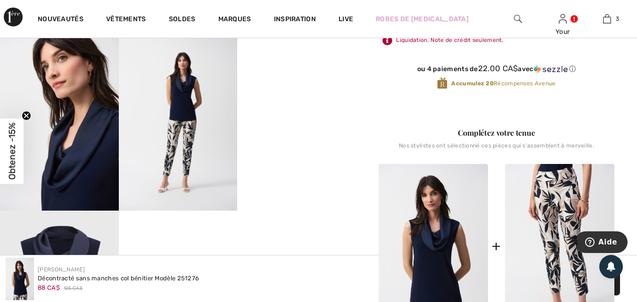
scroll to position [519, 0]
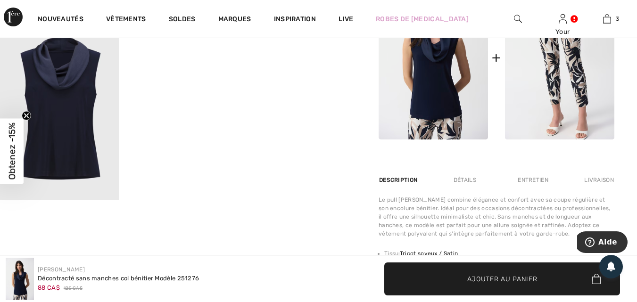
click at [514, 277] on span "Ajouter au panier" at bounding box center [503, 279] width 70 height 10
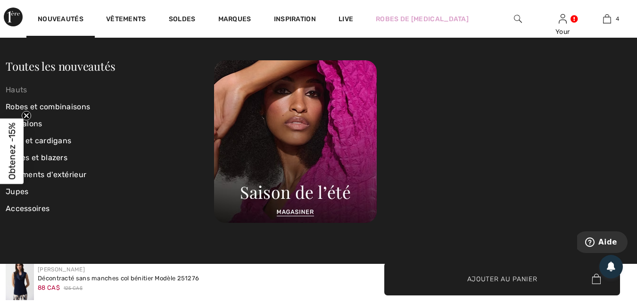
scroll to position [425, 0]
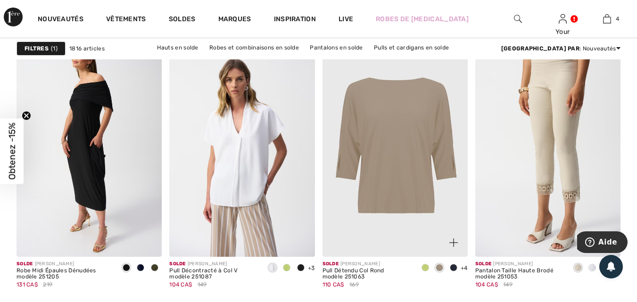
scroll to position [3067, 0]
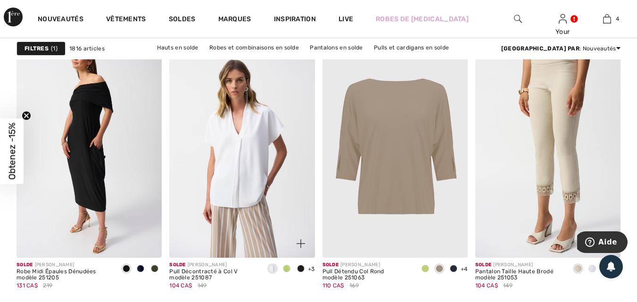
click at [287, 267] on span at bounding box center [287, 269] width 8 height 8
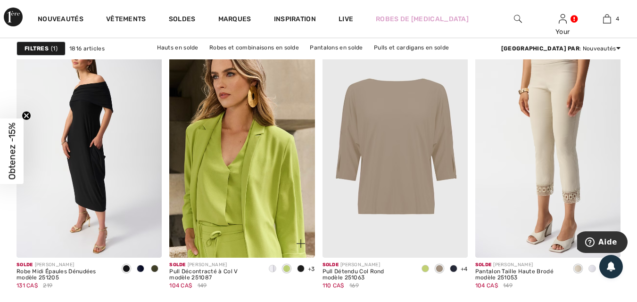
click at [302, 268] on span at bounding box center [301, 269] width 8 height 8
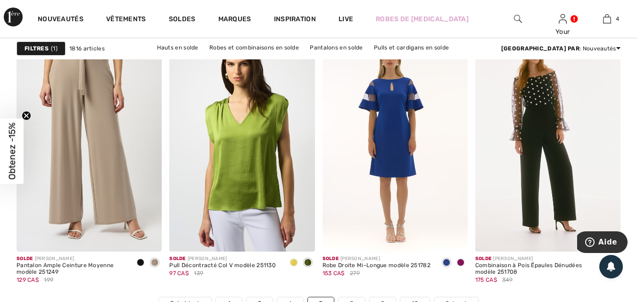
scroll to position [4011, 0]
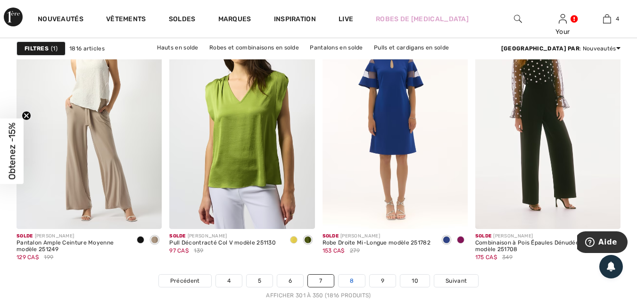
click at [350, 280] on link "8" at bounding box center [352, 281] width 26 height 12
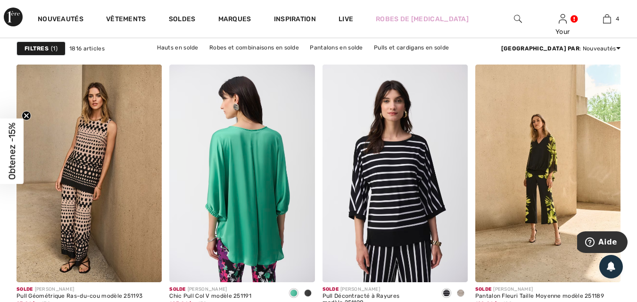
scroll to position [3445, 0]
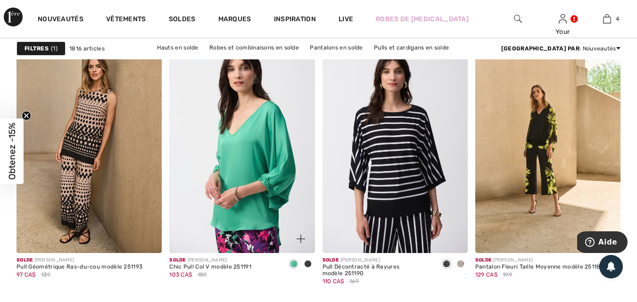
click at [308, 264] on span at bounding box center [308, 264] width 8 height 8
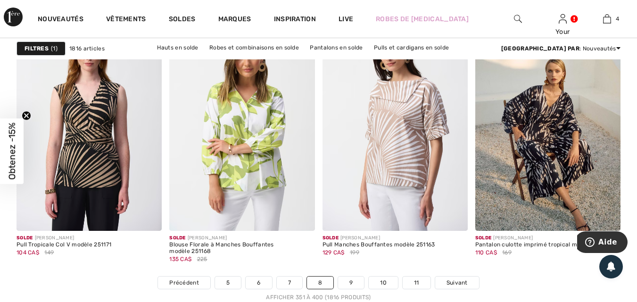
scroll to position [4011, 0]
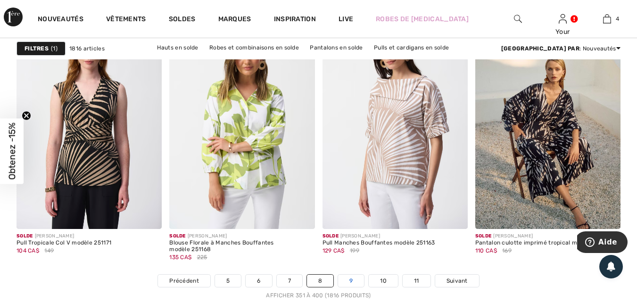
click at [346, 282] on link "9" at bounding box center [351, 281] width 26 height 12
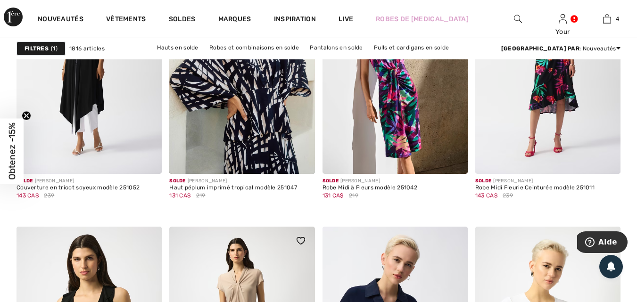
scroll to position [1604, 0]
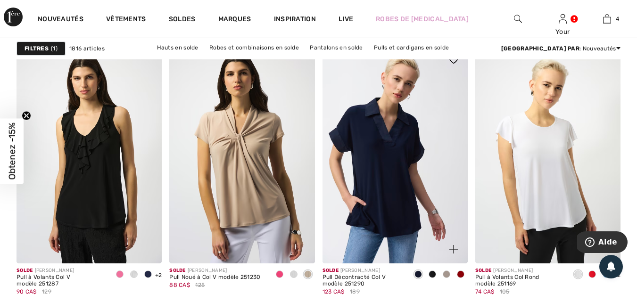
click at [461, 272] on span at bounding box center [461, 275] width 8 height 8
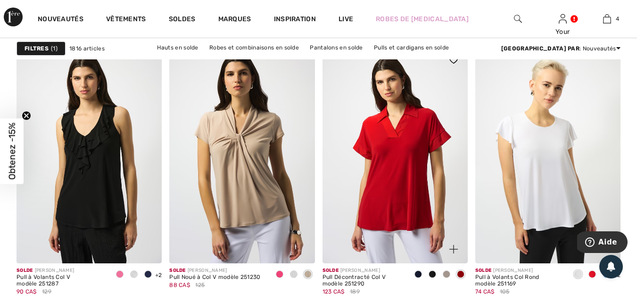
click at [443, 274] on span at bounding box center [447, 275] width 8 height 8
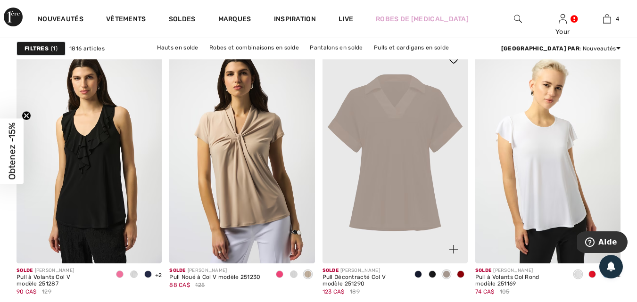
click at [431, 272] on span at bounding box center [433, 275] width 8 height 8
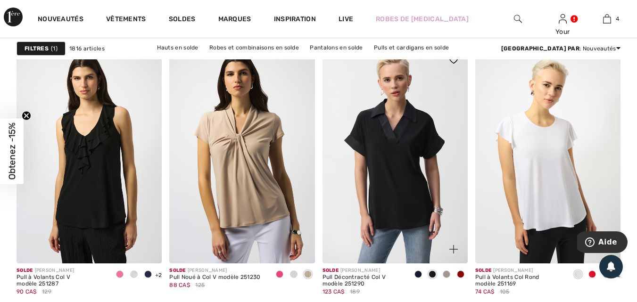
click at [419, 272] on span at bounding box center [419, 275] width 8 height 8
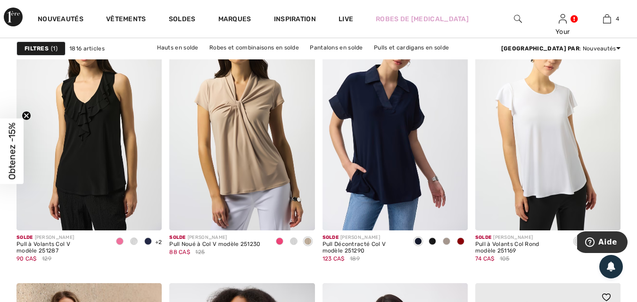
scroll to position [1698, 0]
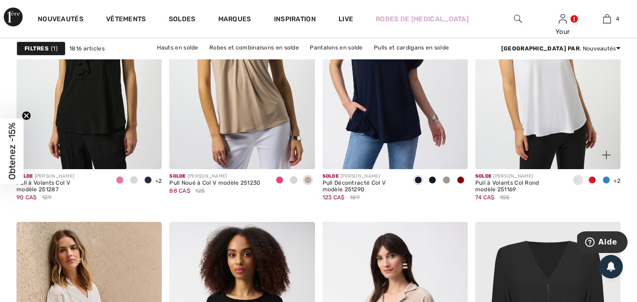
click at [607, 176] on span at bounding box center [607, 180] width 8 height 8
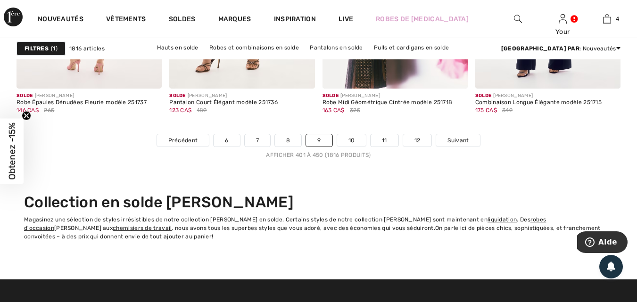
scroll to position [4152, 0]
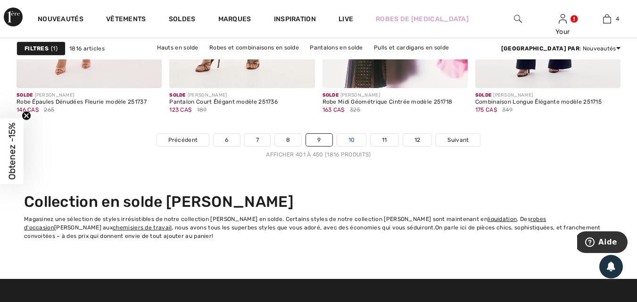
click at [348, 142] on link "10" at bounding box center [351, 140] width 29 height 12
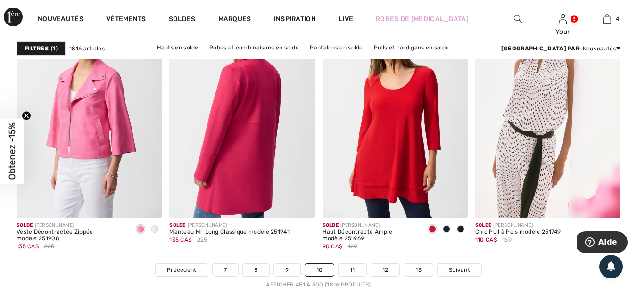
scroll to position [4152, 0]
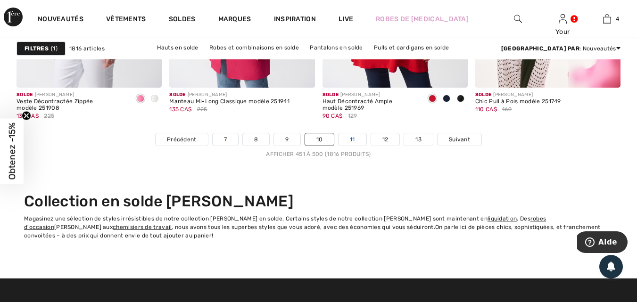
click at [353, 143] on link "11" at bounding box center [353, 140] width 28 height 12
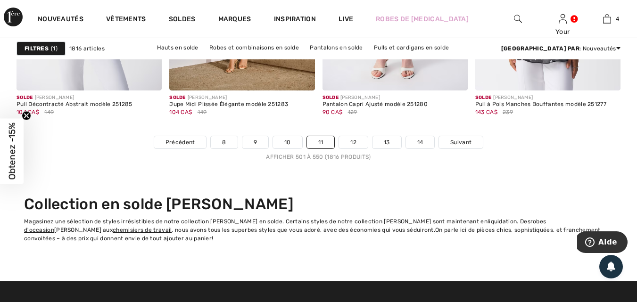
scroll to position [4152, 0]
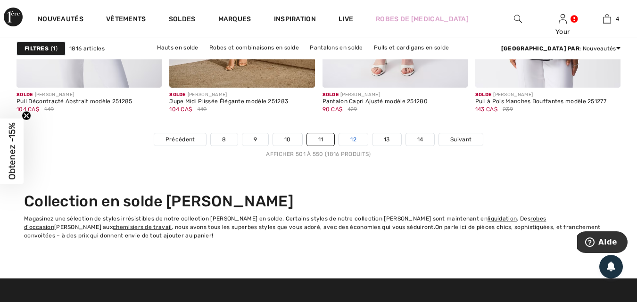
click at [360, 145] on link "12" at bounding box center [353, 140] width 29 height 12
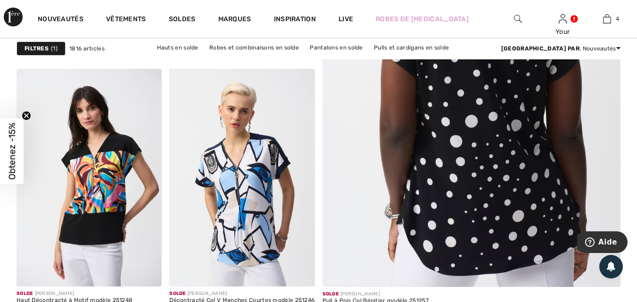
scroll to position [472, 0]
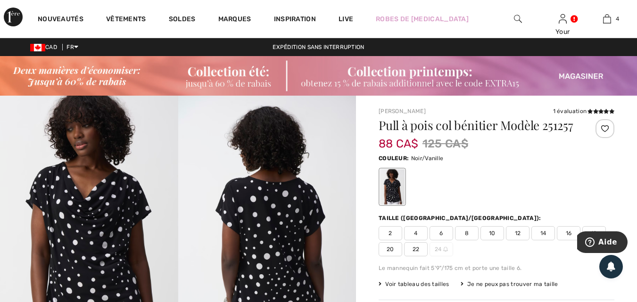
scroll to position [94, 0]
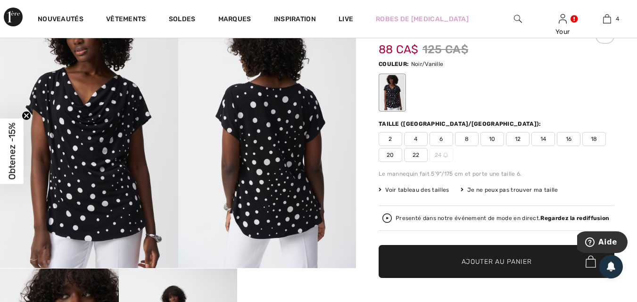
click at [112, 145] on img at bounding box center [89, 134] width 178 height 267
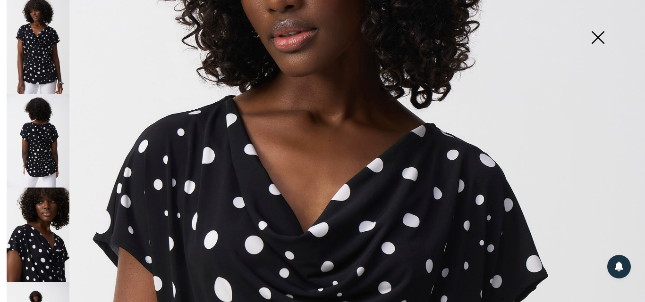
scroll to position [142, 0]
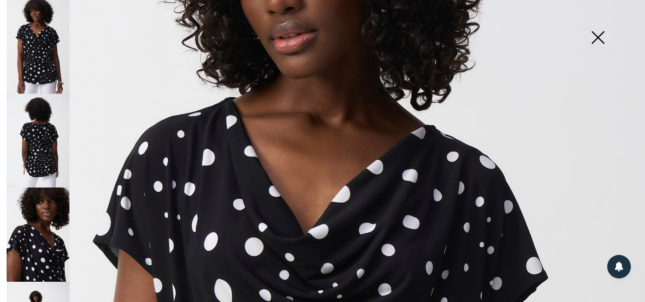
click at [600, 35] on img at bounding box center [597, 38] width 47 height 49
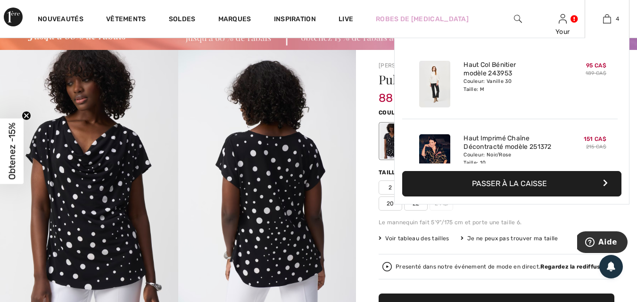
scroll to position [0, 0]
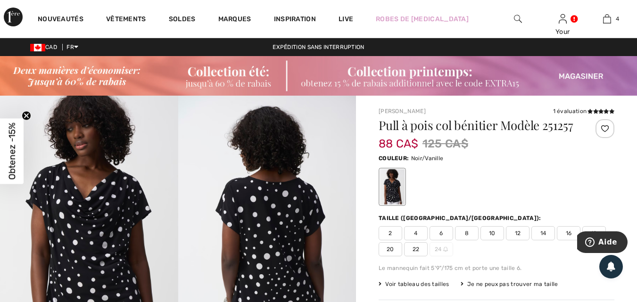
click at [493, 231] on span "10" at bounding box center [493, 233] width 24 height 14
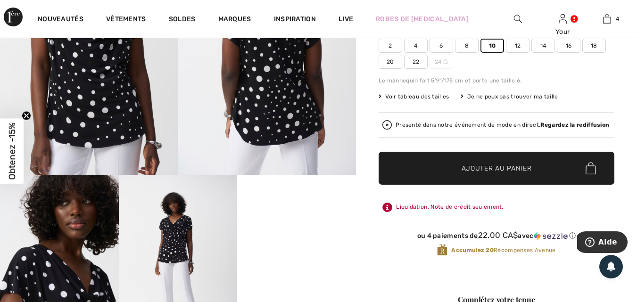
scroll to position [189, 0]
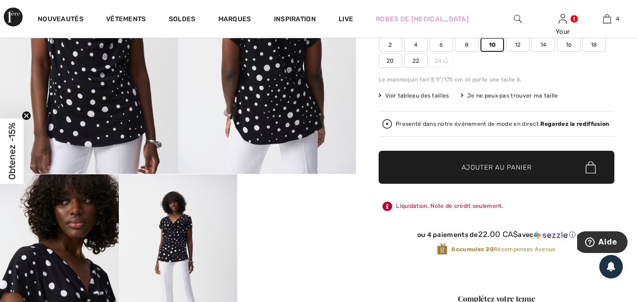
click at [495, 167] on span "Ajouter au panier" at bounding box center [497, 168] width 70 height 10
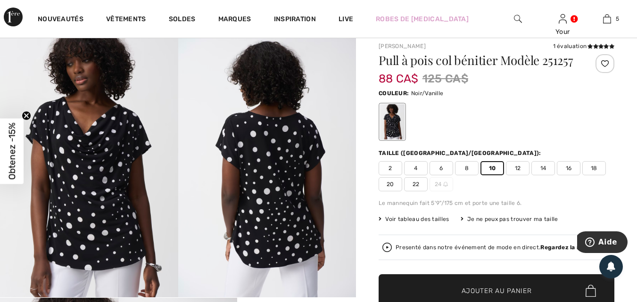
scroll to position [0, 0]
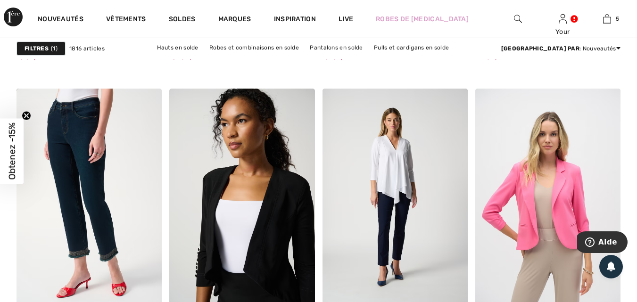
scroll to position [4011, 0]
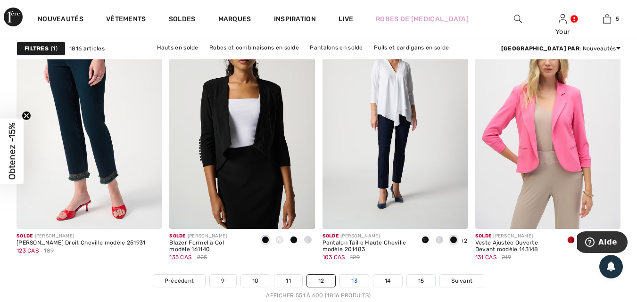
click at [354, 279] on link "13" at bounding box center [354, 281] width 29 height 12
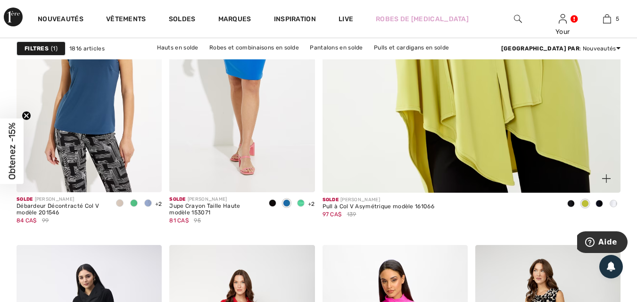
scroll to position [519, 0]
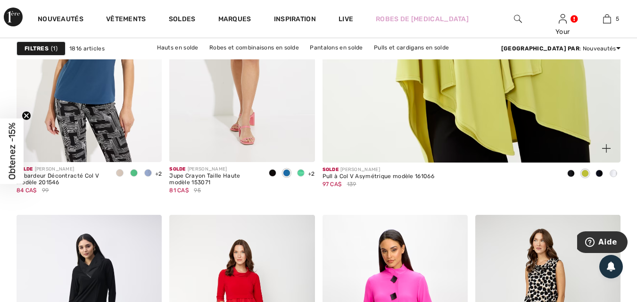
click at [573, 175] on span at bounding box center [572, 174] width 8 height 8
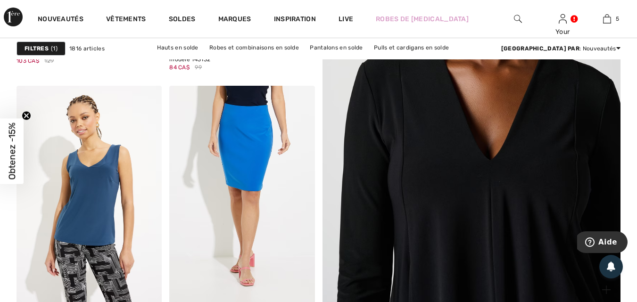
scroll to position [472, 0]
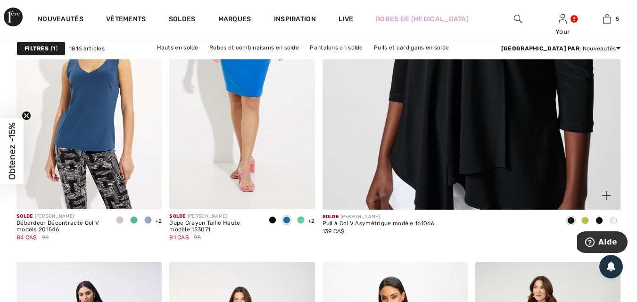
click at [603, 220] on span at bounding box center [600, 221] width 8 height 8
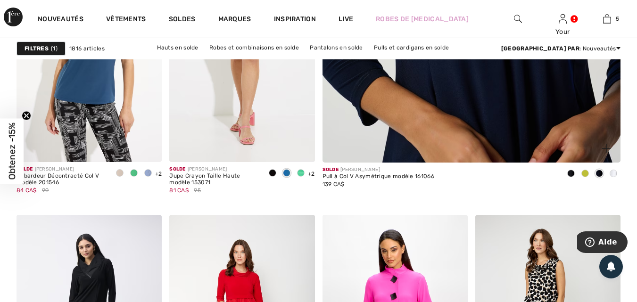
scroll to position [566, 0]
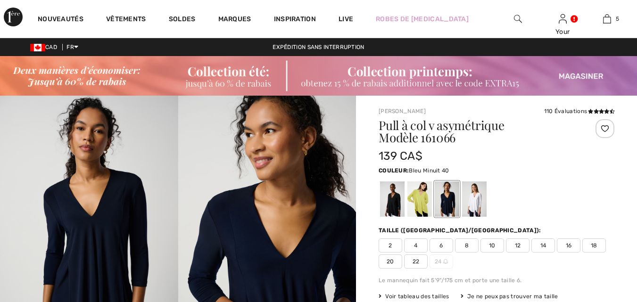
click at [451, 182] on div at bounding box center [447, 199] width 25 height 35
click at [442, 182] on div at bounding box center [447, 199] width 25 height 35
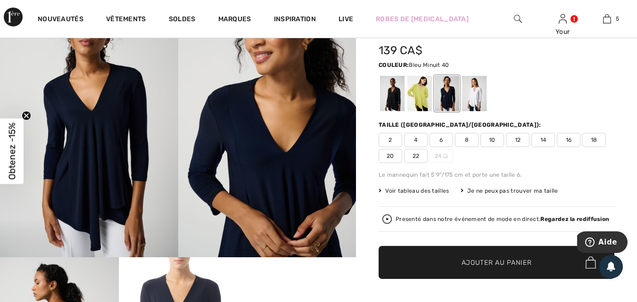
scroll to position [94, 0]
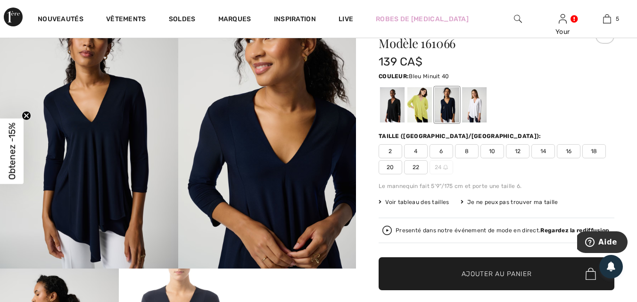
click at [494, 150] on span "10" at bounding box center [493, 151] width 24 height 14
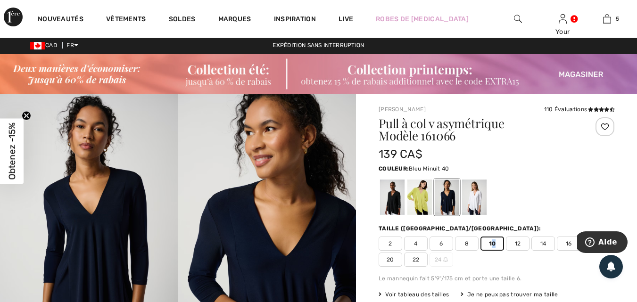
scroll to position [0, 0]
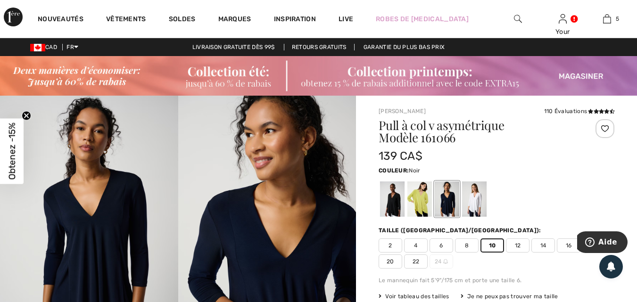
click at [392, 193] on div at bounding box center [392, 199] width 25 height 35
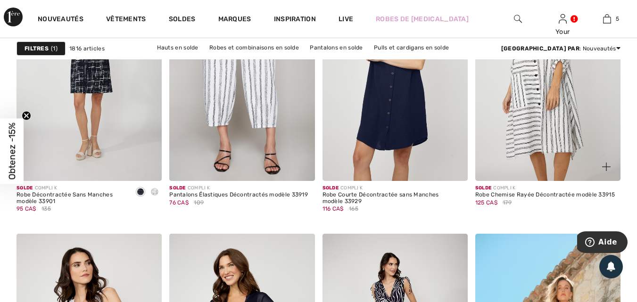
scroll to position [1368, 0]
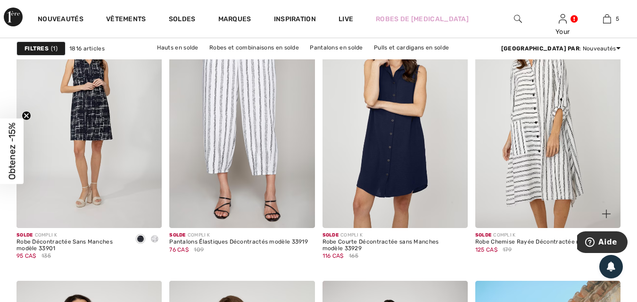
click at [527, 134] on img at bounding box center [548, 119] width 145 height 218
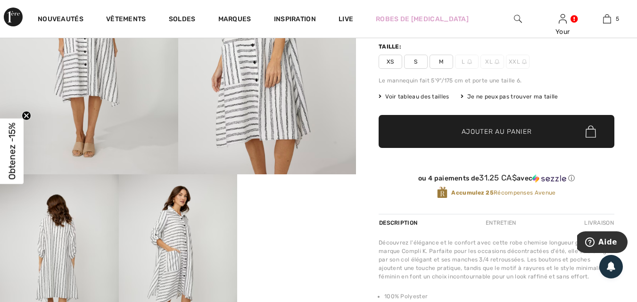
scroll to position [94, 0]
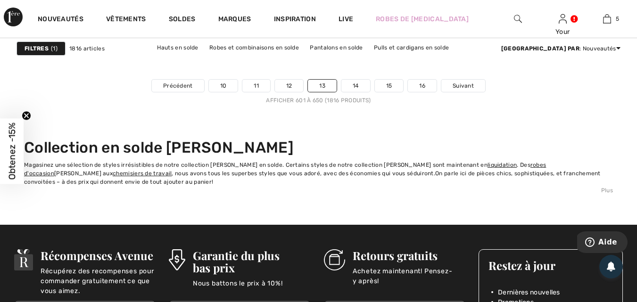
scroll to position [4152, 0]
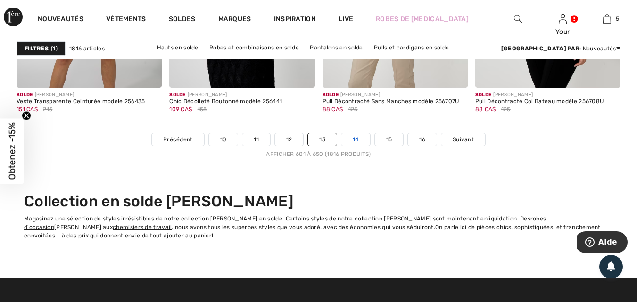
click at [351, 139] on link "14" at bounding box center [356, 140] width 29 height 12
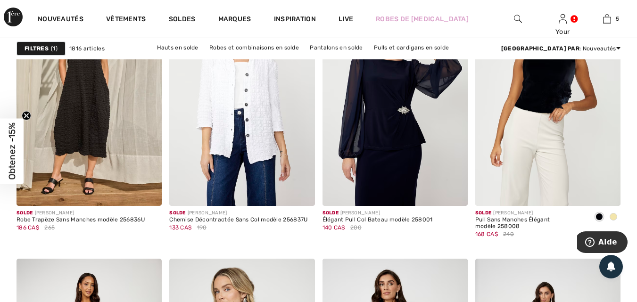
scroll to position [3067, 0]
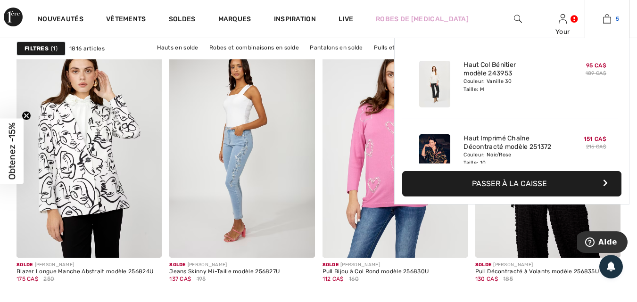
click at [610, 16] on img at bounding box center [607, 18] width 8 height 11
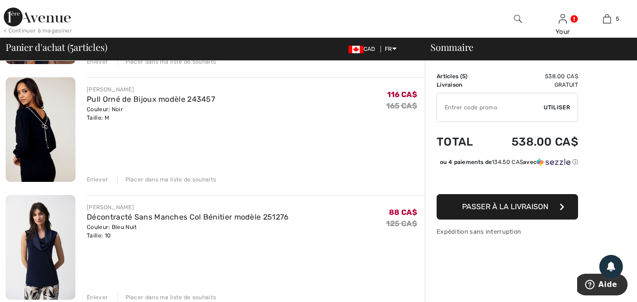
scroll to position [283, 0]
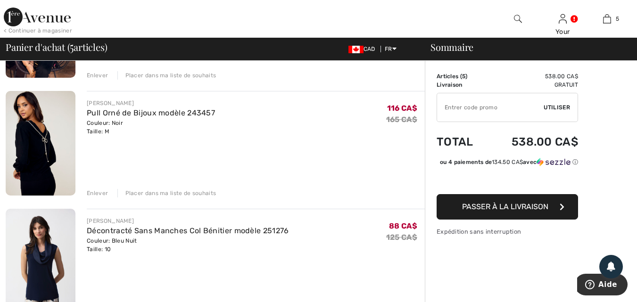
click at [94, 193] on div "Enlever" at bounding box center [97, 193] width 21 height 8
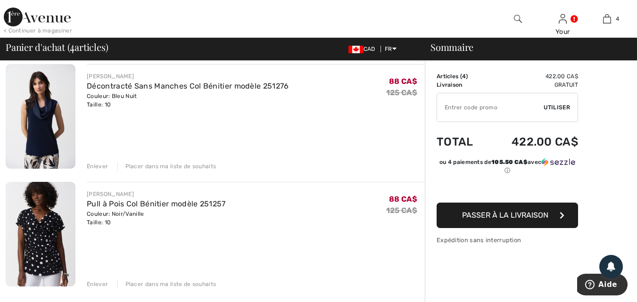
scroll to position [236, 0]
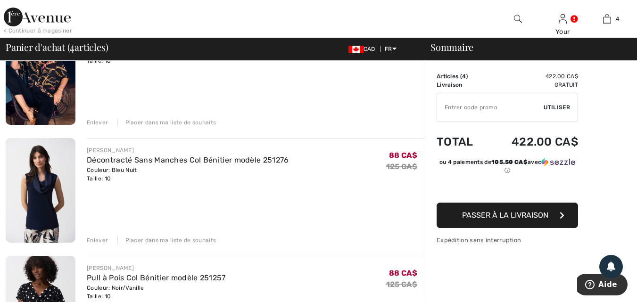
click at [103, 239] on div "Enlever" at bounding box center [97, 240] width 21 height 8
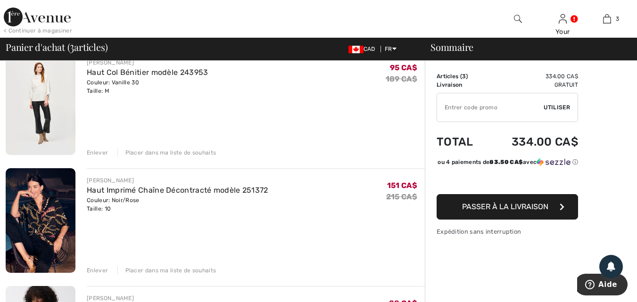
scroll to position [94, 0]
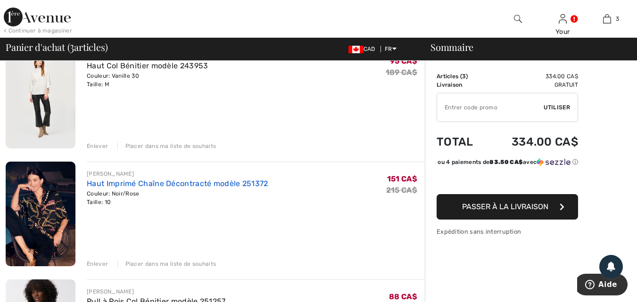
click at [137, 181] on link "Haut Imprimé Chaîne Décontracté modèle 251372" at bounding box center [178, 183] width 182 height 9
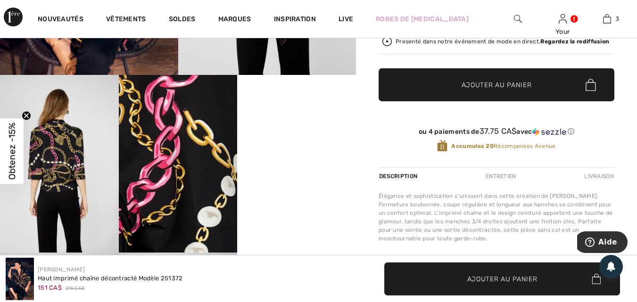
scroll to position [283, 0]
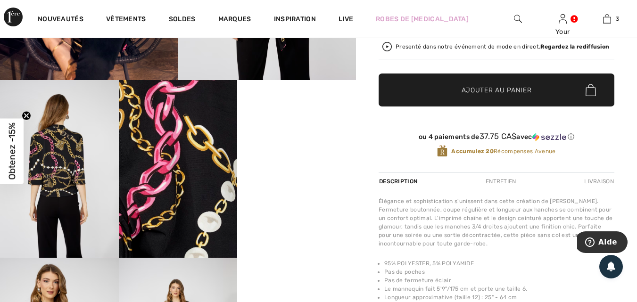
click at [70, 161] on img at bounding box center [59, 169] width 119 height 178
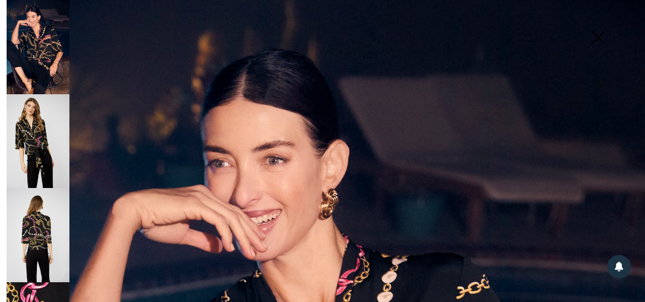
scroll to position [0, 0]
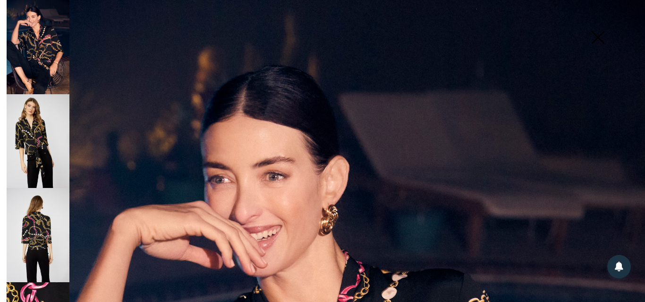
click at [31, 218] on img at bounding box center [38, 235] width 63 height 94
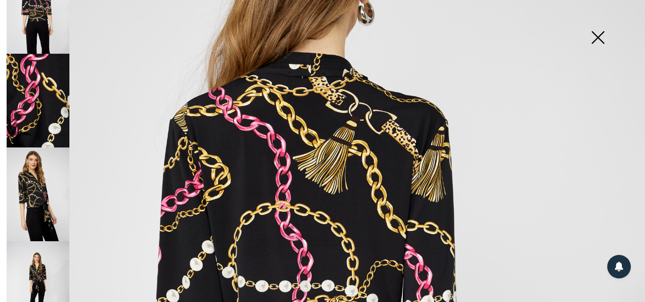
scroll to position [194, 0]
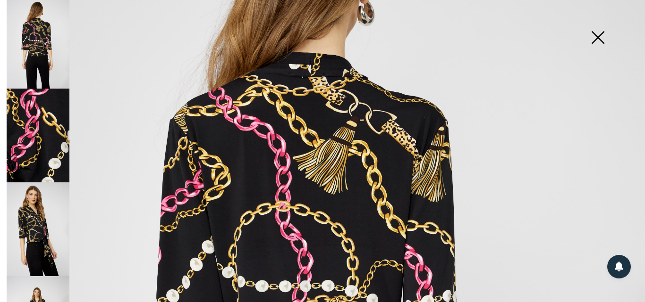
click at [37, 217] on img at bounding box center [38, 230] width 63 height 94
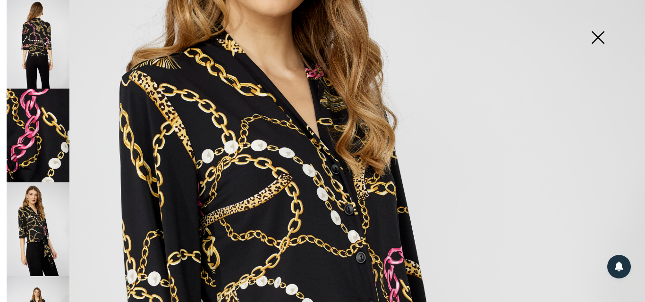
scroll to position [189, 0]
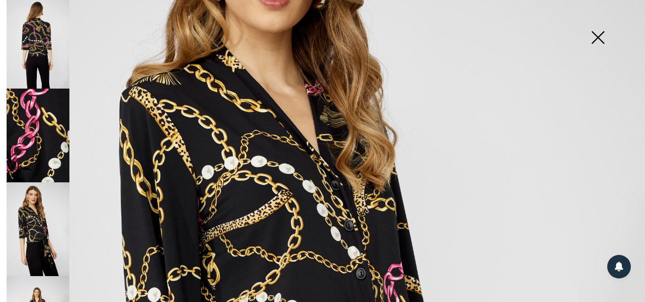
click at [599, 35] on img at bounding box center [597, 38] width 47 height 49
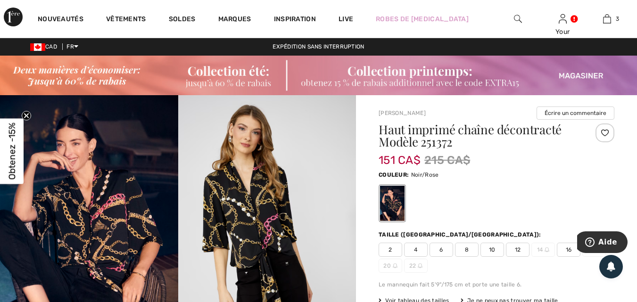
scroll to position [0, 0]
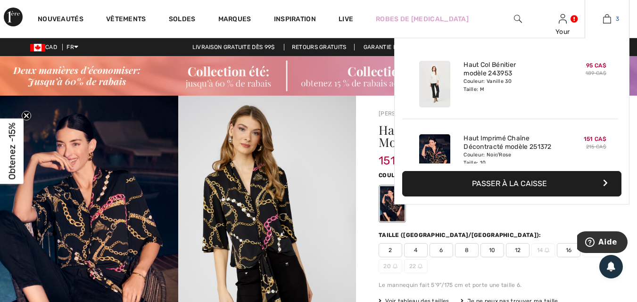
click at [609, 17] on img at bounding box center [607, 18] width 8 height 11
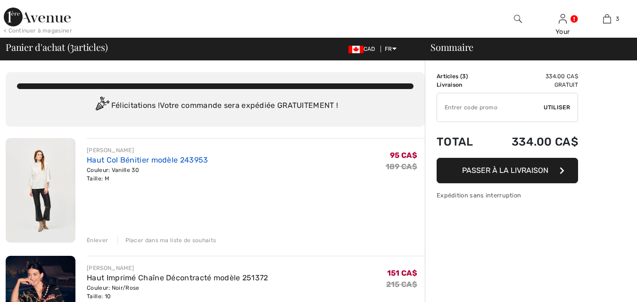
click at [97, 160] on link "Haut Col Bénitier modèle 243953" at bounding box center [147, 160] width 121 height 9
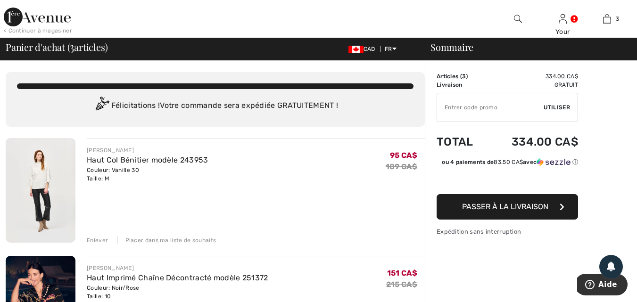
click at [100, 239] on div "Enlever" at bounding box center [97, 240] width 21 height 8
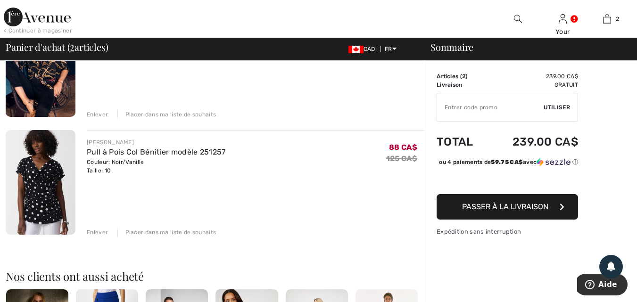
scroll to position [142, 0]
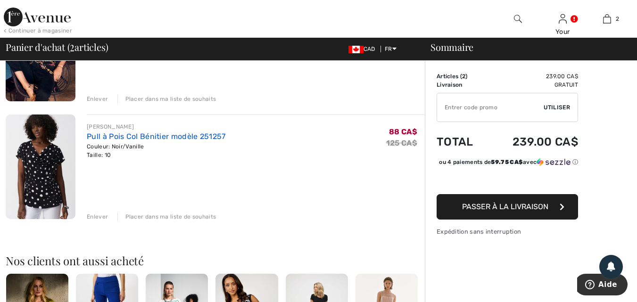
click at [121, 135] on link "Pull à Pois Col Bénitier modèle 251257" at bounding box center [156, 136] width 139 height 9
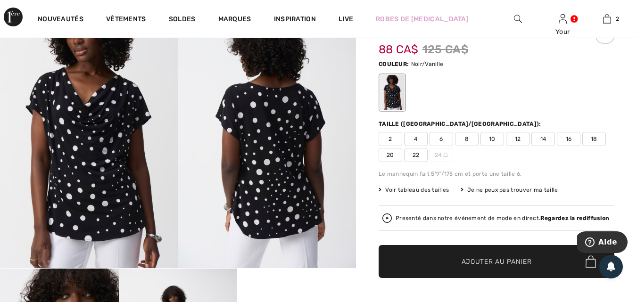
click at [101, 137] on img at bounding box center [89, 134] width 178 height 267
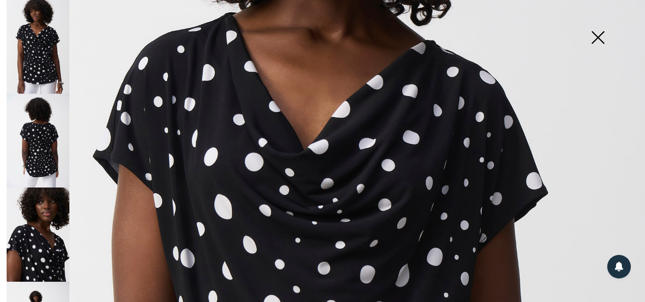
scroll to position [189, 0]
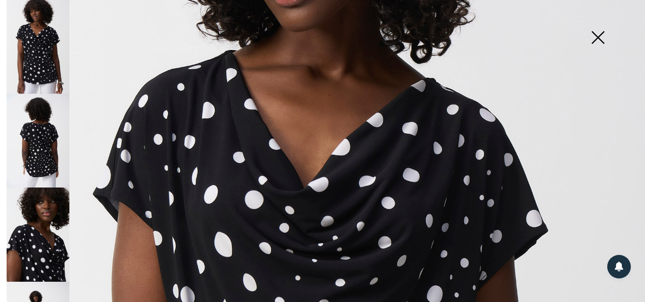
click at [49, 139] on img at bounding box center [38, 141] width 63 height 94
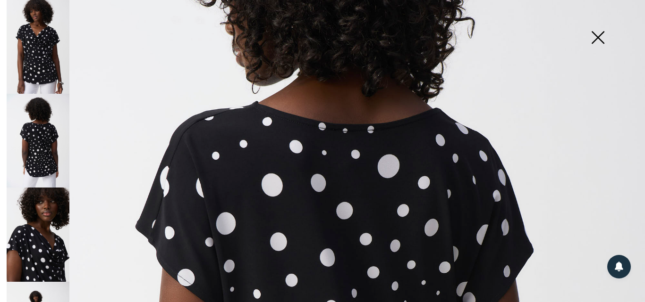
click at [593, 33] on img at bounding box center [597, 38] width 47 height 49
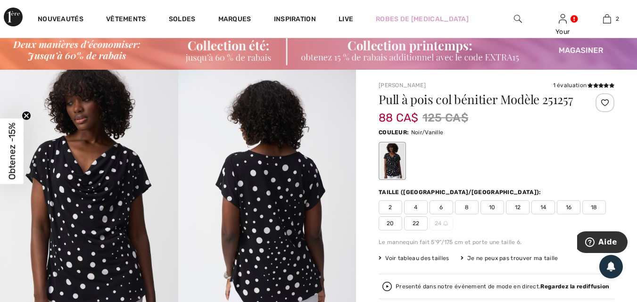
scroll to position [0, 0]
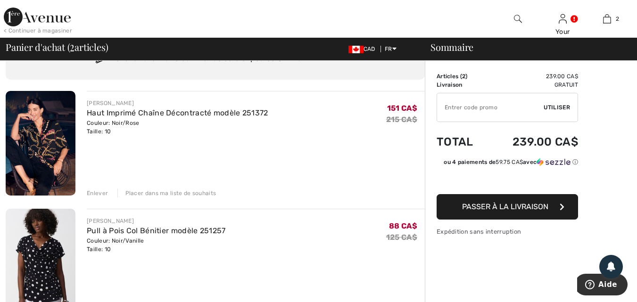
scroll to position [47, 0]
click at [504, 207] on span "Passer à la livraison" at bounding box center [505, 206] width 86 height 9
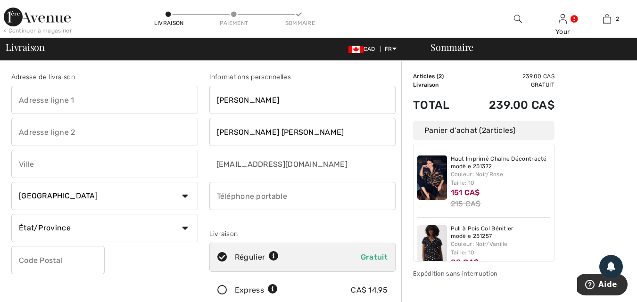
click at [63, 96] on input "text" at bounding box center [104, 100] width 187 height 28
type input "661 A boul. des Mille Iles"
type input "Laval"
select select "QC"
type input "H7J 1A7"
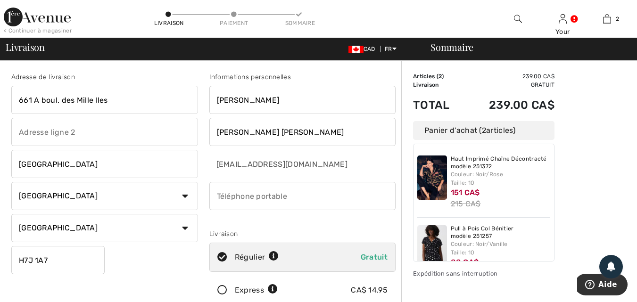
type input "5148096637"
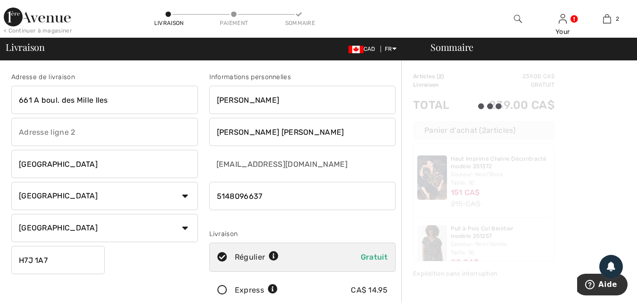
type input "H7J1A7"
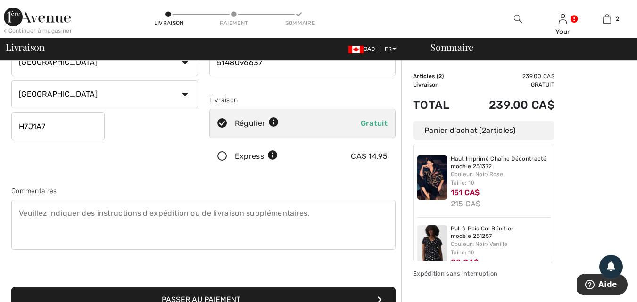
scroll to position [189, 0]
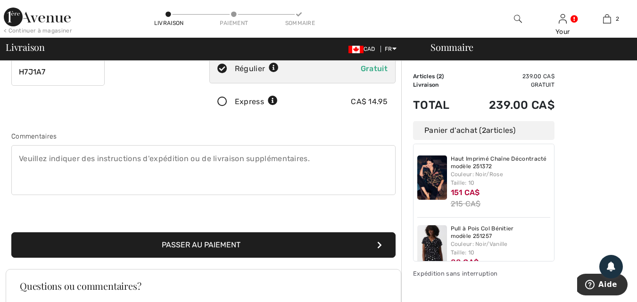
click at [184, 245] on button "Passer au paiement" at bounding box center [203, 245] width 385 height 25
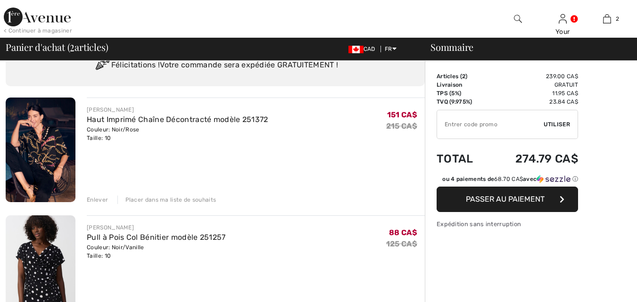
scroll to position [94, 0]
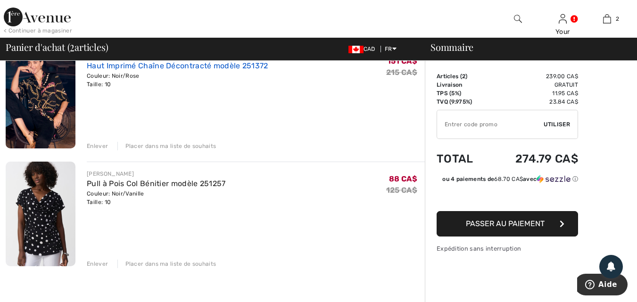
click at [117, 66] on link "Haut Imprimé Chaîne Décontracté modèle 251372" at bounding box center [178, 65] width 182 height 9
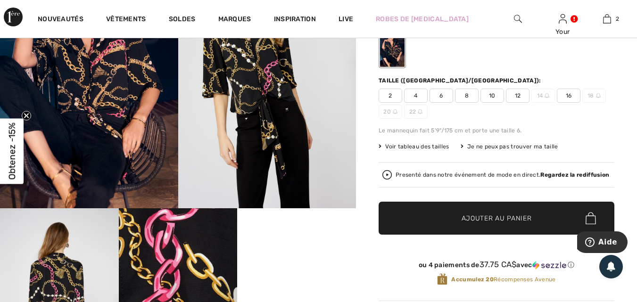
scroll to position [94, 0]
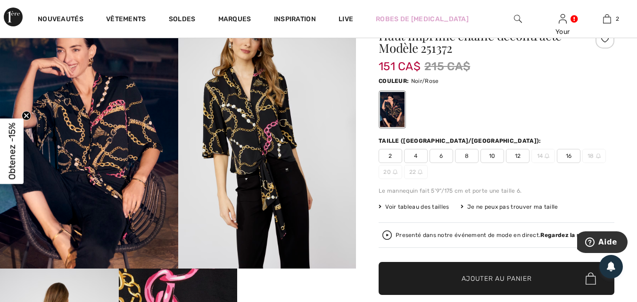
click at [115, 109] on img at bounding box center [89, 134] width 178 height 267
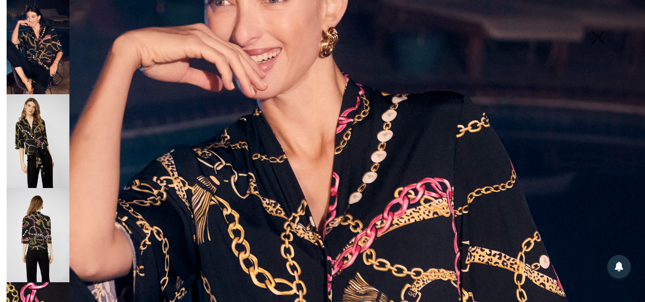
scroll to position [189, 0]
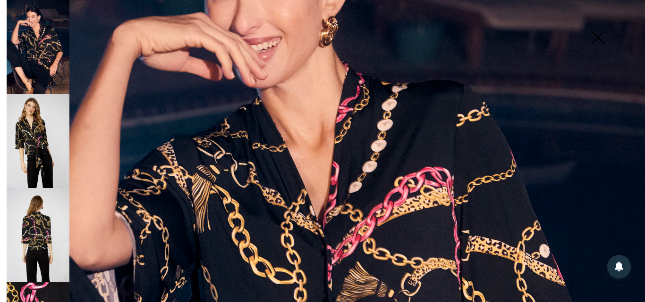
click at [34, 165] on img at bounding box center [38, 141] width 63 height 94
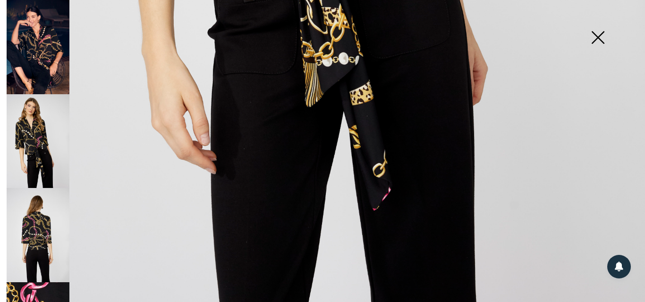
scroll to position [654, 0]
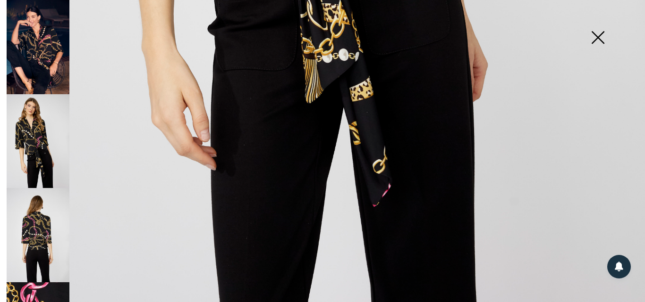
click at [15, 218] on img at bounding box center [38, 235] width 63 height 94
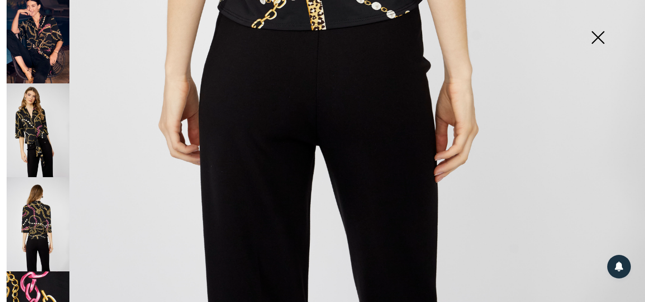
scroll to position [0, 0]
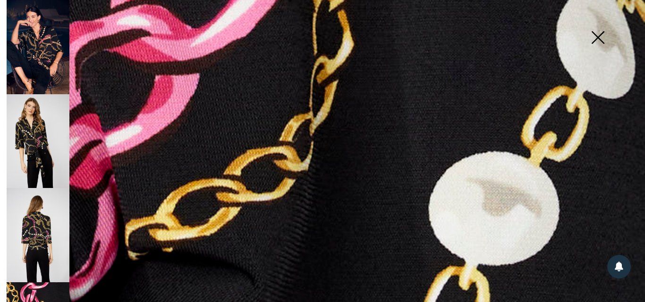
scroll to position [559, 0]
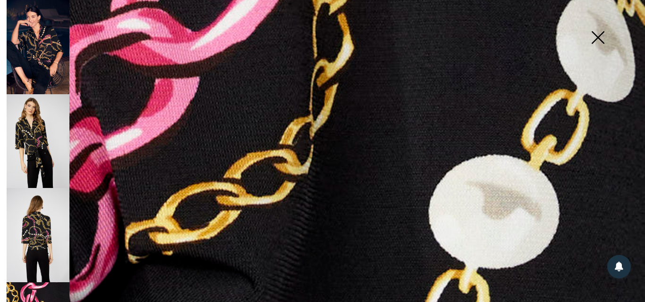
click at [42, 225] on img at bounding box center [38, 235] width 63 height 94
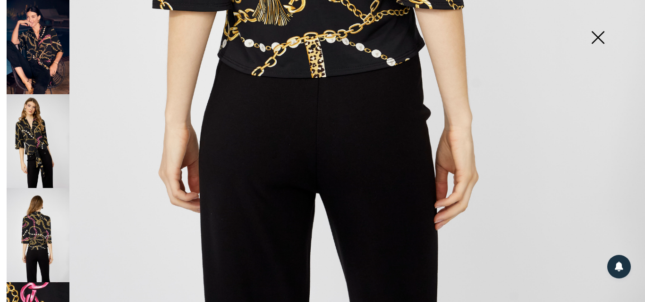
click at [31, 134] on img at bounding box center [38, 141] width 63 height 94
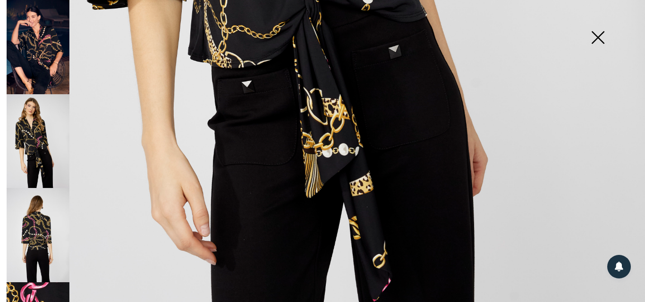
click at [30, 49] on img at bounding box center [38, 47] width 63 height 94
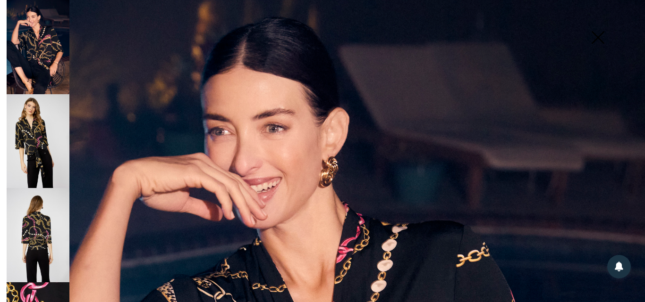
scroll to position [47, 0]
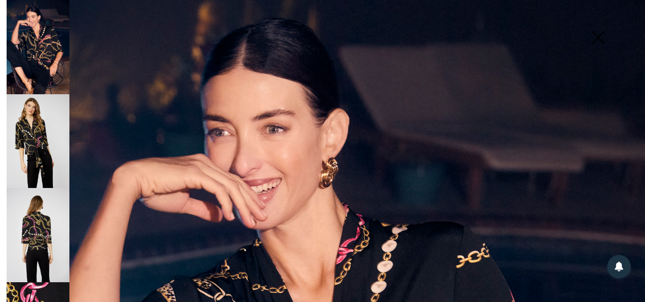
click at [10, 126] on img at bounding box center [38, 141] width 63 height 94
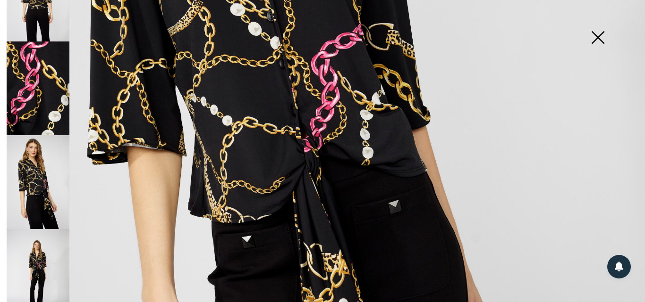
scroll to position [425, 0]
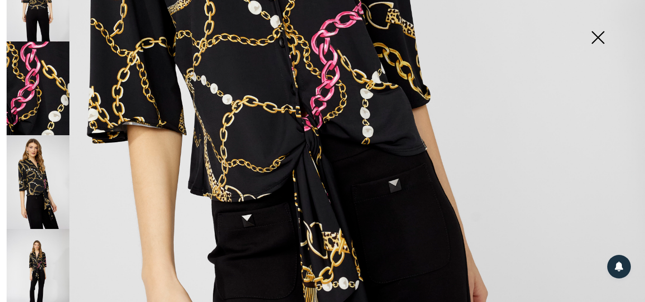
click at [598, 40] on img at bounding box center [597, 38] width 47 height 49
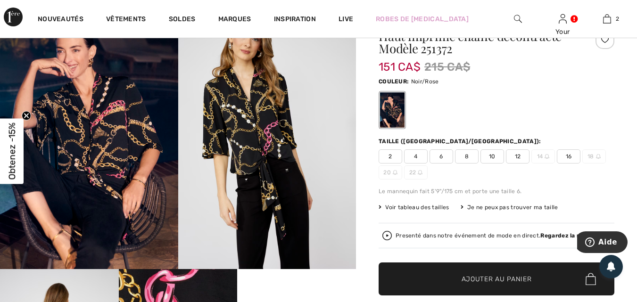
scroll to position [94, 0]
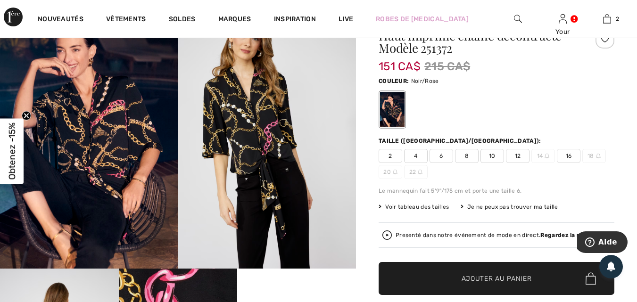
click at [81, 212] on img at bounding box center [89, 134] width 178 height 267
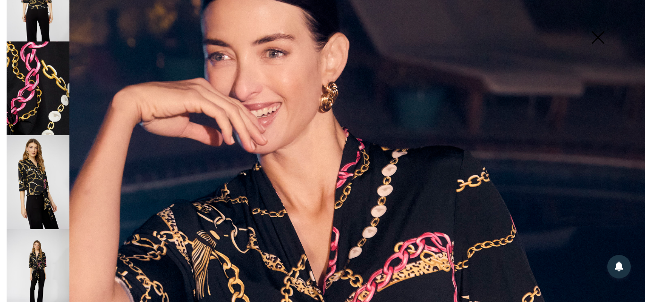
scroll to position [0, 0]
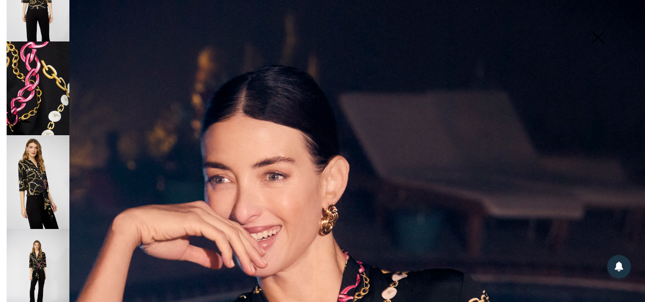
click at [59, 73] on img at bounding box center [38, 89] width 63 height 94
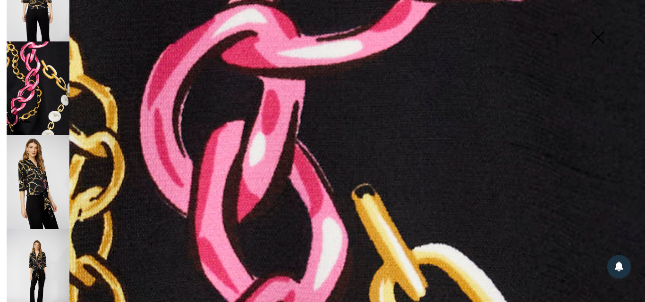
click at [58, 165] on img at bounding box center [38, 182] width 63 height 94
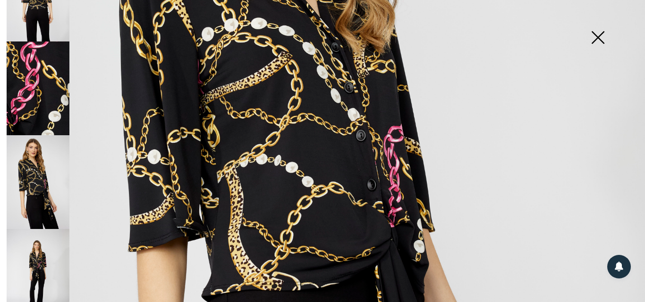
scroll to position [330, 0]
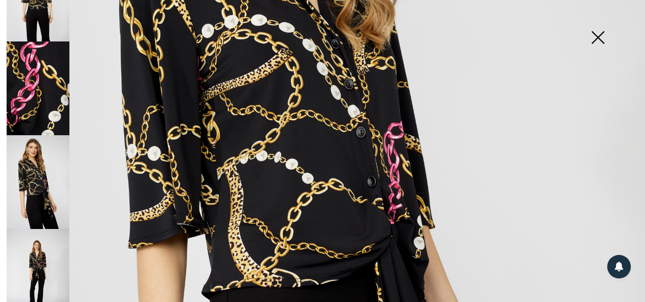
click at [602, 37] on img at bounding box center [597, 38] width 47 height 49
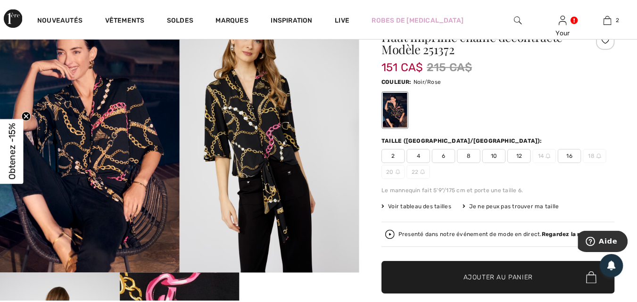
scroll to position [94, 0]
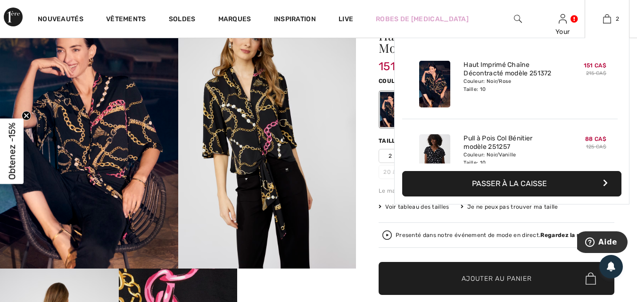
click at [507, 178] on button "Passer à la caisse" at bounding box center [511, 183] width 219 height 25
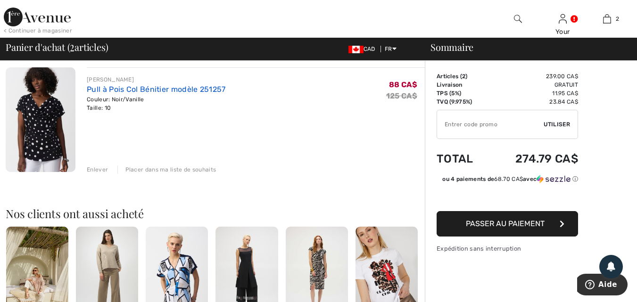
click at [130, 87] on link "Pull à Pois Col Bénitier modèle 251257" at bounding box center [156, 89] width 139 height 9
click at [127, 87] on link "Pull à Pois Col Bénitier modèle 251257" at bounding box center [156, 89] width 139 height 9
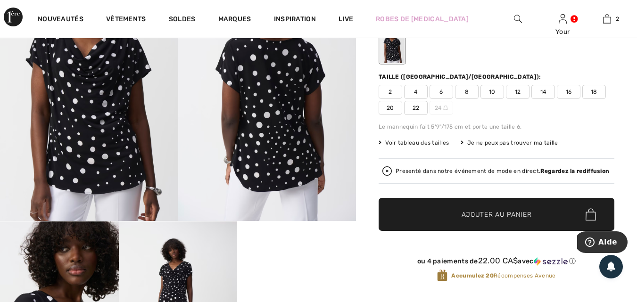
click at [99, 141] on img at bounding box center [89, 87] width 178 height 267
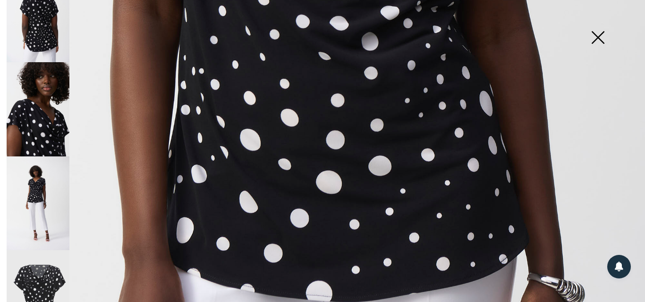
scroll to position [103, 0]
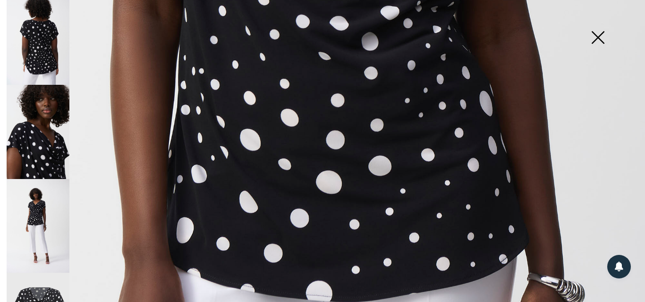
click at [45, 197] on img at bounding box center [38, 226] width 63 height 94
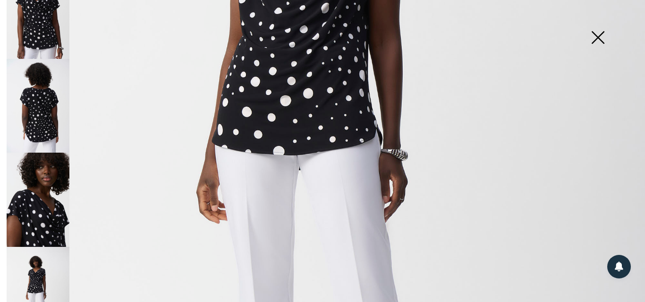
scroll to position [94, 0]
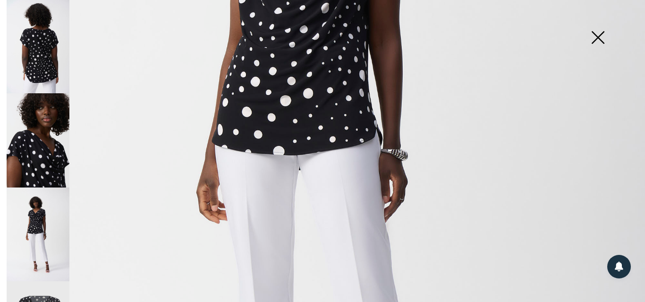
click at [53, 80] on img at bounding box center [38, 47] width 63 height 94
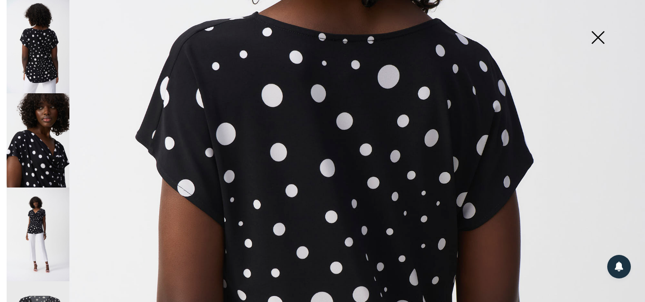
scroll to position [275, 0]
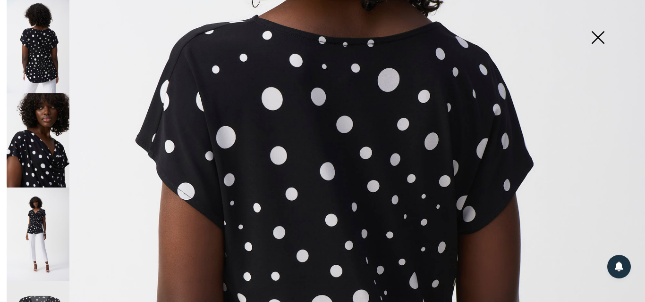
click at [595, 32] on img at bounding box center [597, 38] width 47 height 49
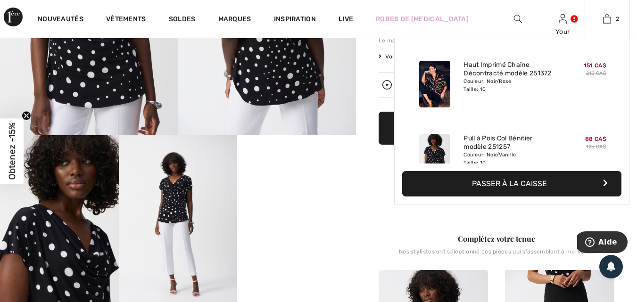
scroll to position [236, 0]
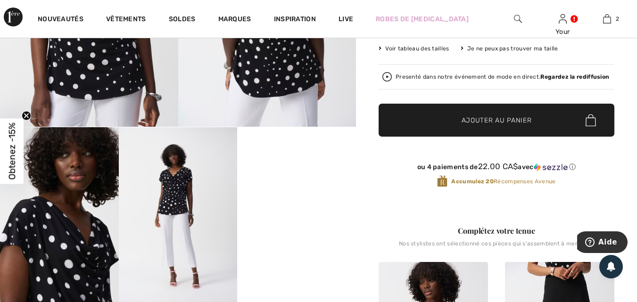
click at [310, 187] on video "Your browser does not support the video tag." at bounding box center [296, 156] width 119 height 59
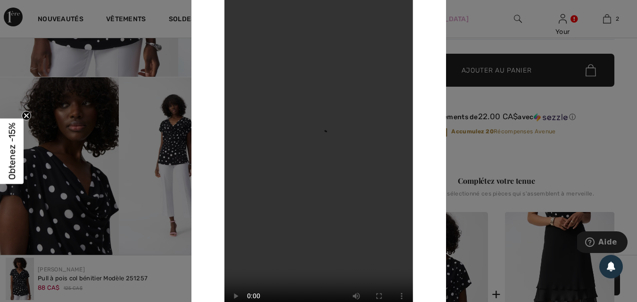
scroll to position [283, 0]
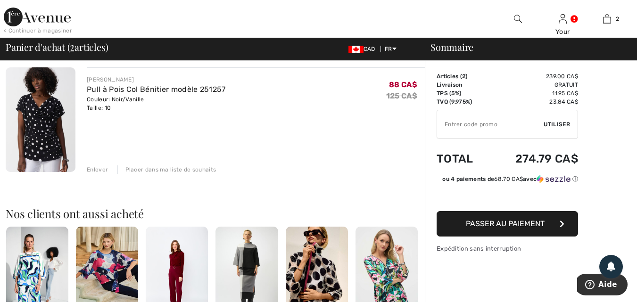
click at [96, 168] on div "Enlever" at bounding box center [97, 170] width 21 height 8
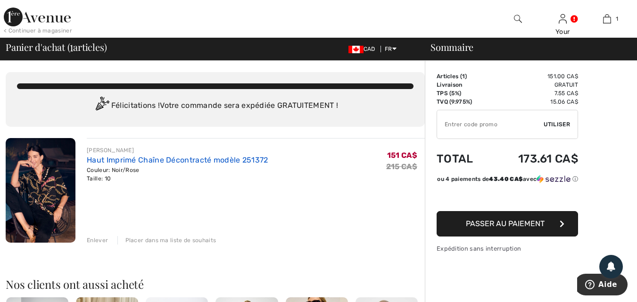
click at [115, 159] on link "Haut Imprimé Chaîne Décontracté modèle 251372" at bounding box center [178, 160] width 182 height 9
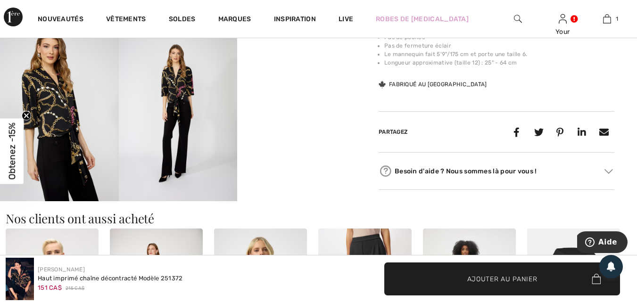
scroll to position [519, 0]
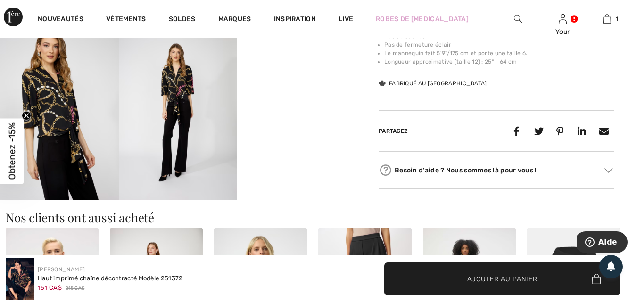
click at [65, 140] on img at bounding box center [59, 111] width 119 height 178
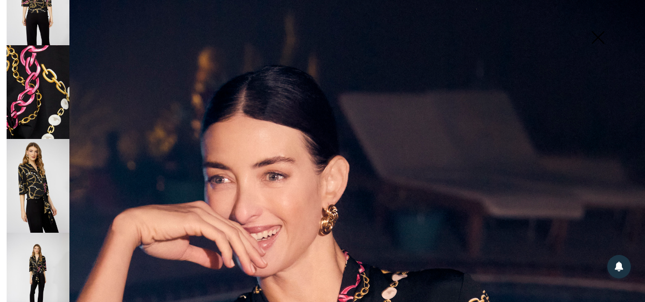
scroll to position [241, 0]
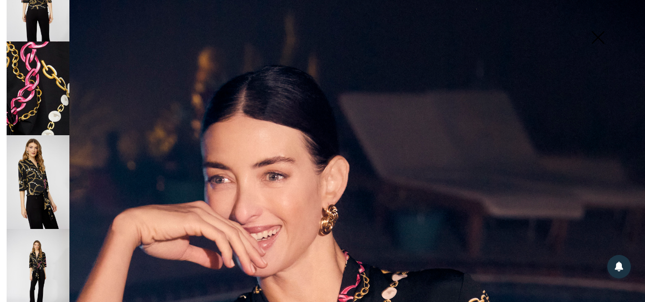
click at [34, 161] on img at bounding box center [38, 182] width 63 height 94
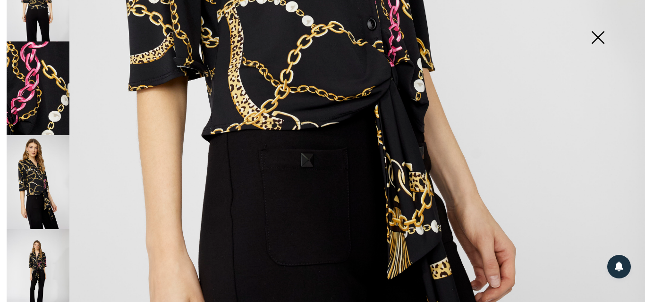
scroll to position [519, 0]
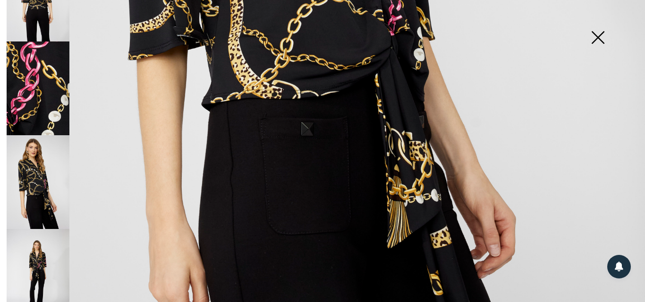
click at [44, 247] on img at bounding box center [38, 276] width 63 height 94
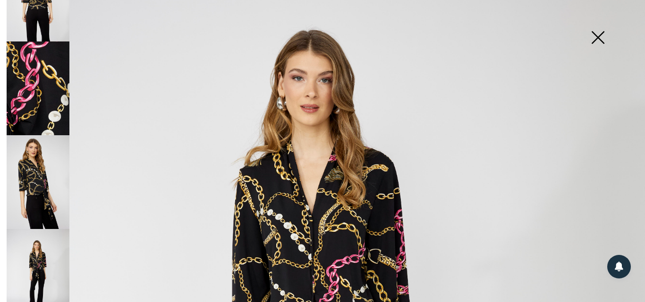
scroll to position [47, 0]
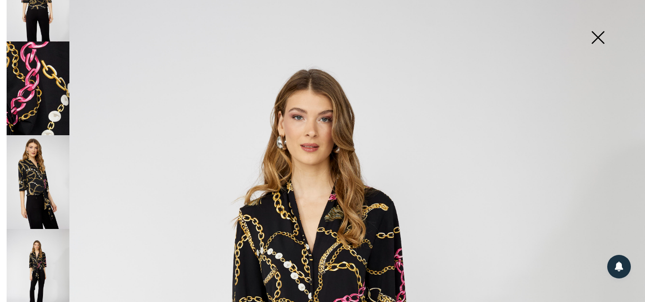
click at [30, 54] on img at bounding box center [38, 89] width 63 height 94
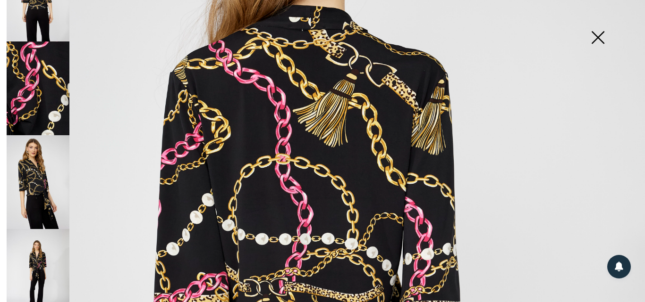
scroll to position [189, 0]
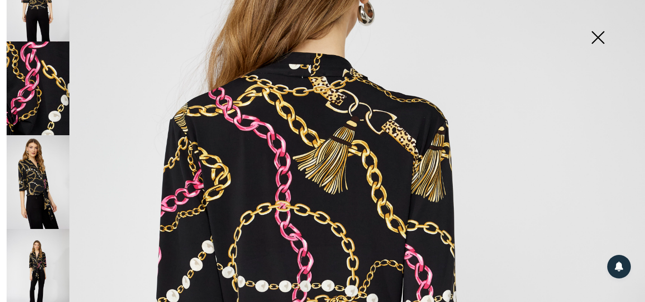
click at [592, 32] on img at bounding box center [597, 38] width 47 height 49
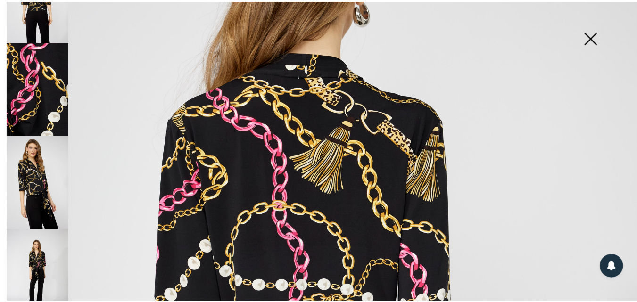
scroll to position [519, 0]
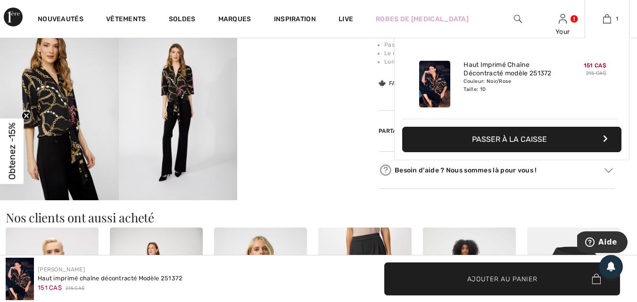
click at [538, 135] on button "Passer à la caisse" at bounding box center [511, 139] width 219 height 25
click at [534, 144] on button "Passer à la caisse" at bounding box center [511, 139] width 219 height 25
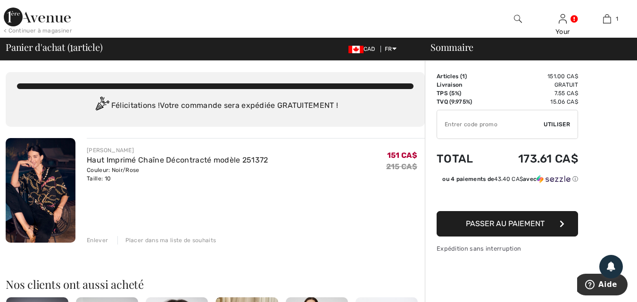
click at [478, 220] on span "Passer au paiement" at bounding box center [505, 223] width 79 height 9
